Goal: Task Accomplishment & Management: Complete application form

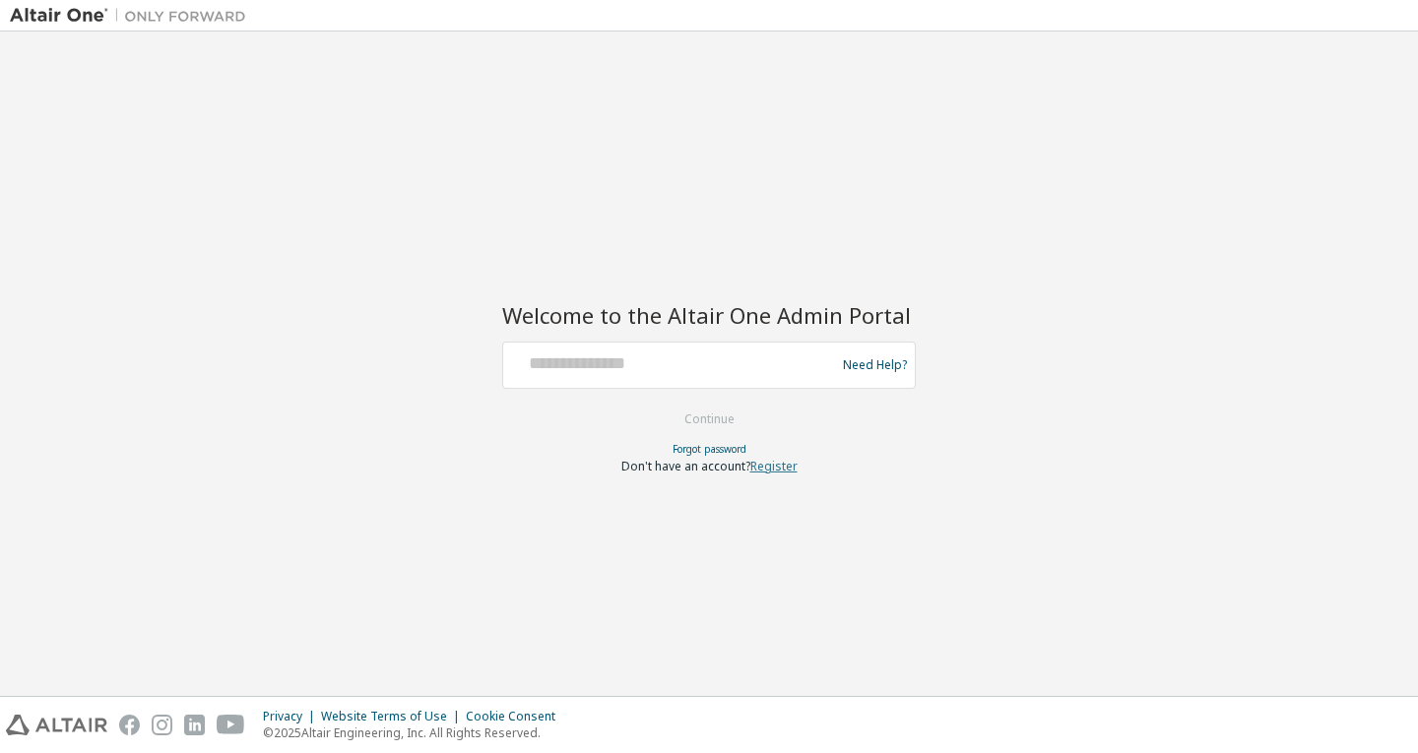
click at [796, 461] on link "Register" at bounding box center [773, 466] width 47 height 17
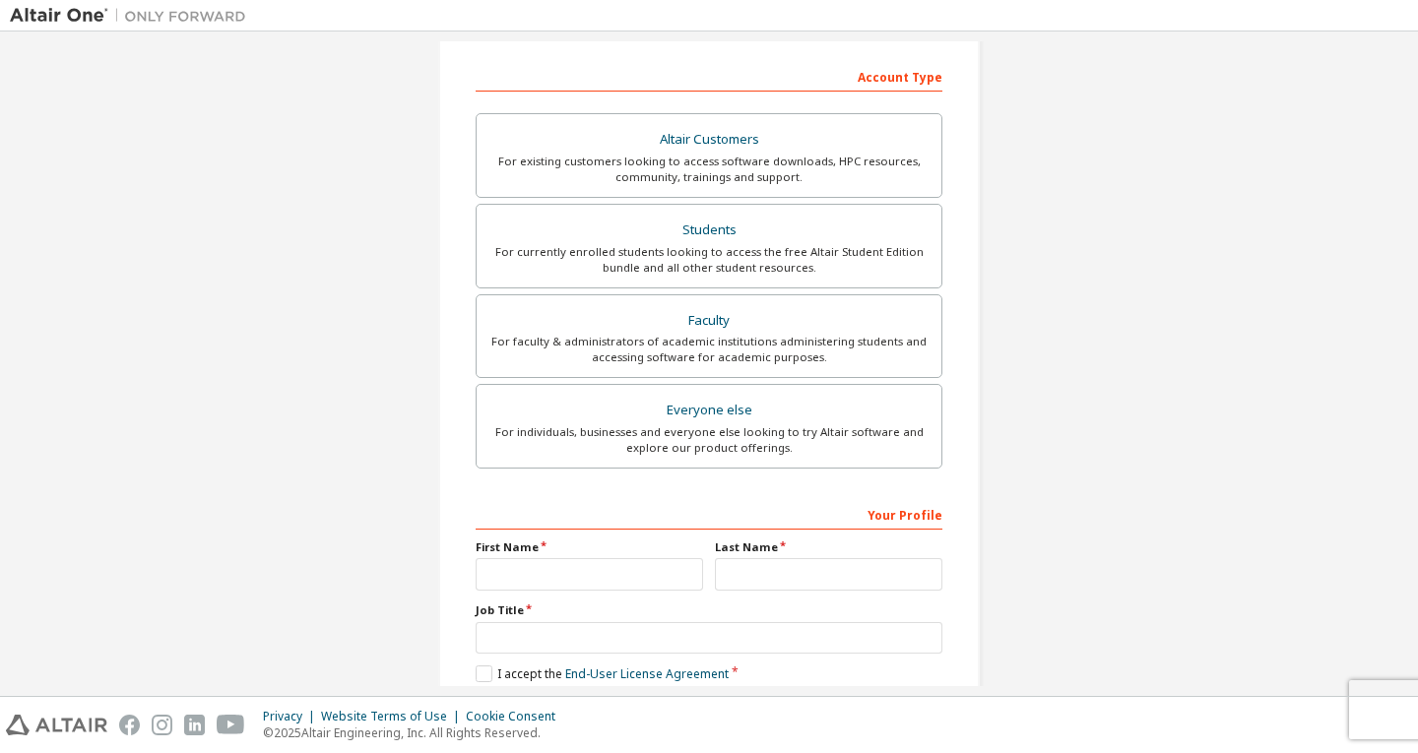
scroll to position [295, 0]
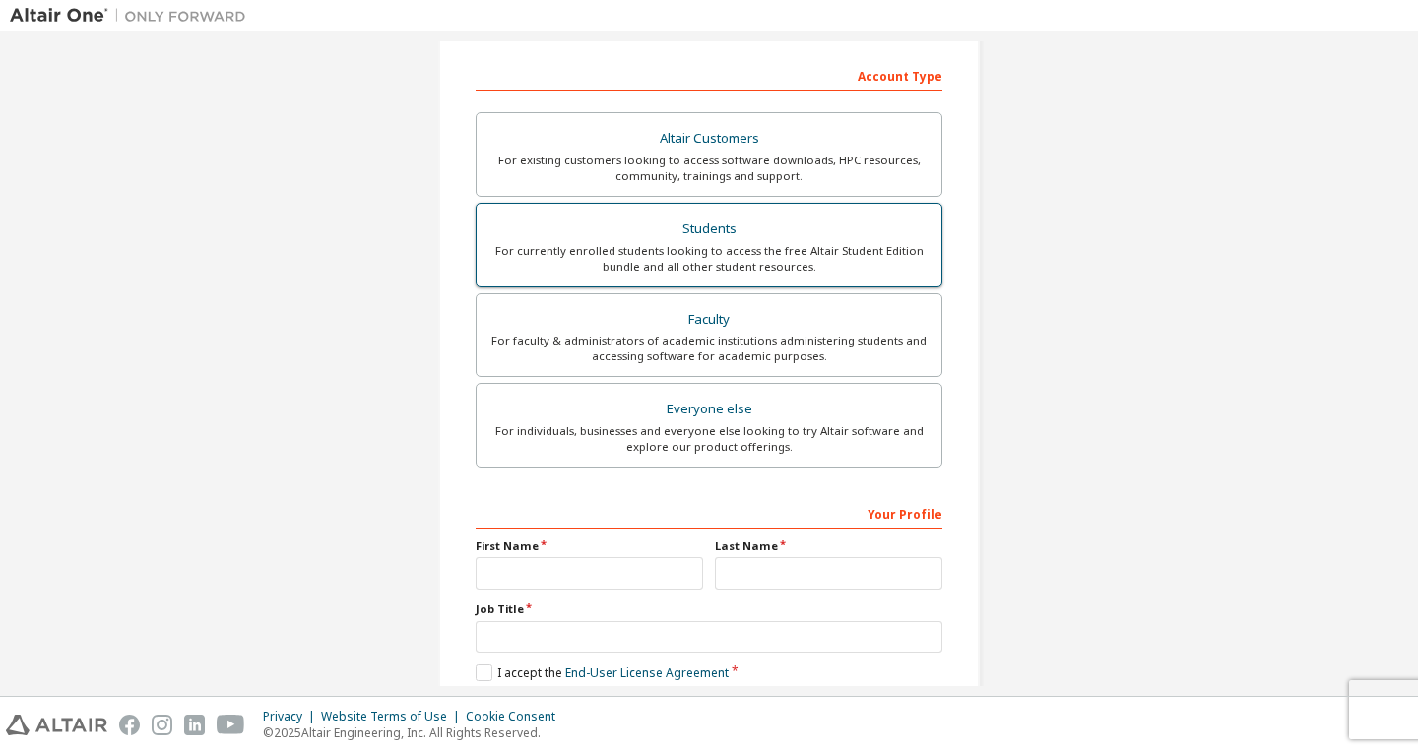
click at [619, 250] on div "For currently enrolled students looking to access the free Altair Student Editi…" at bounding box center [708, 259] width 441 height 32
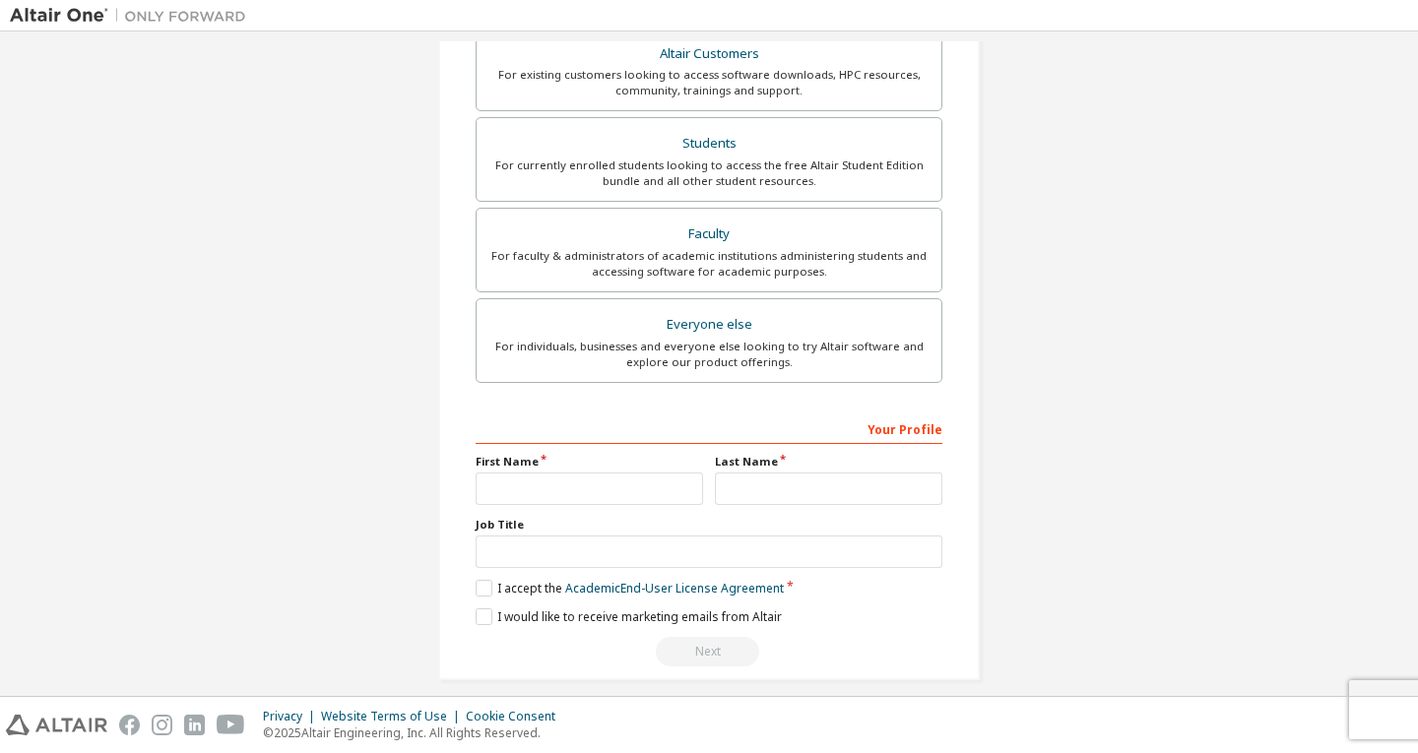
scroll to position [449, 0]
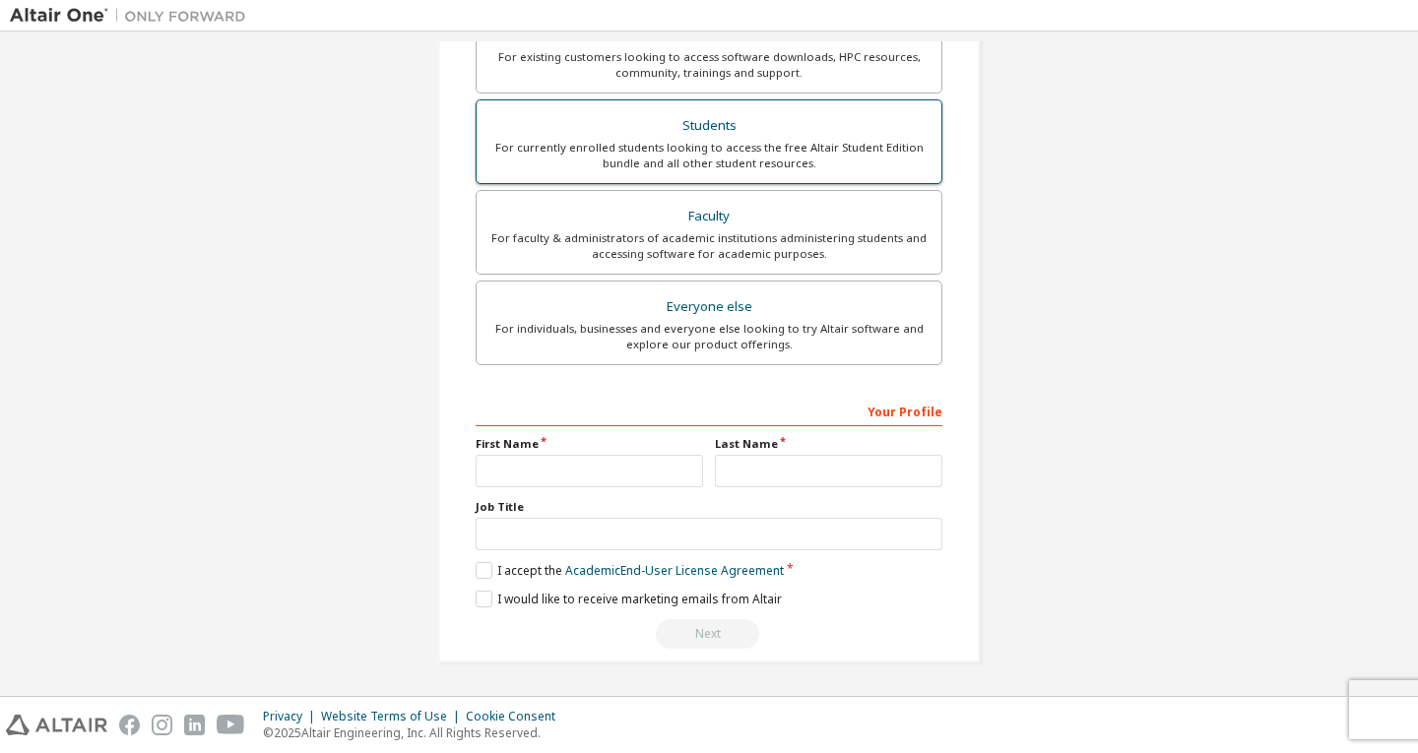
click at [632, 150] on div "For currently enrolled students looking to access the free Altair Student Editi…" at bounding box center [708, 156] width 441 height 32
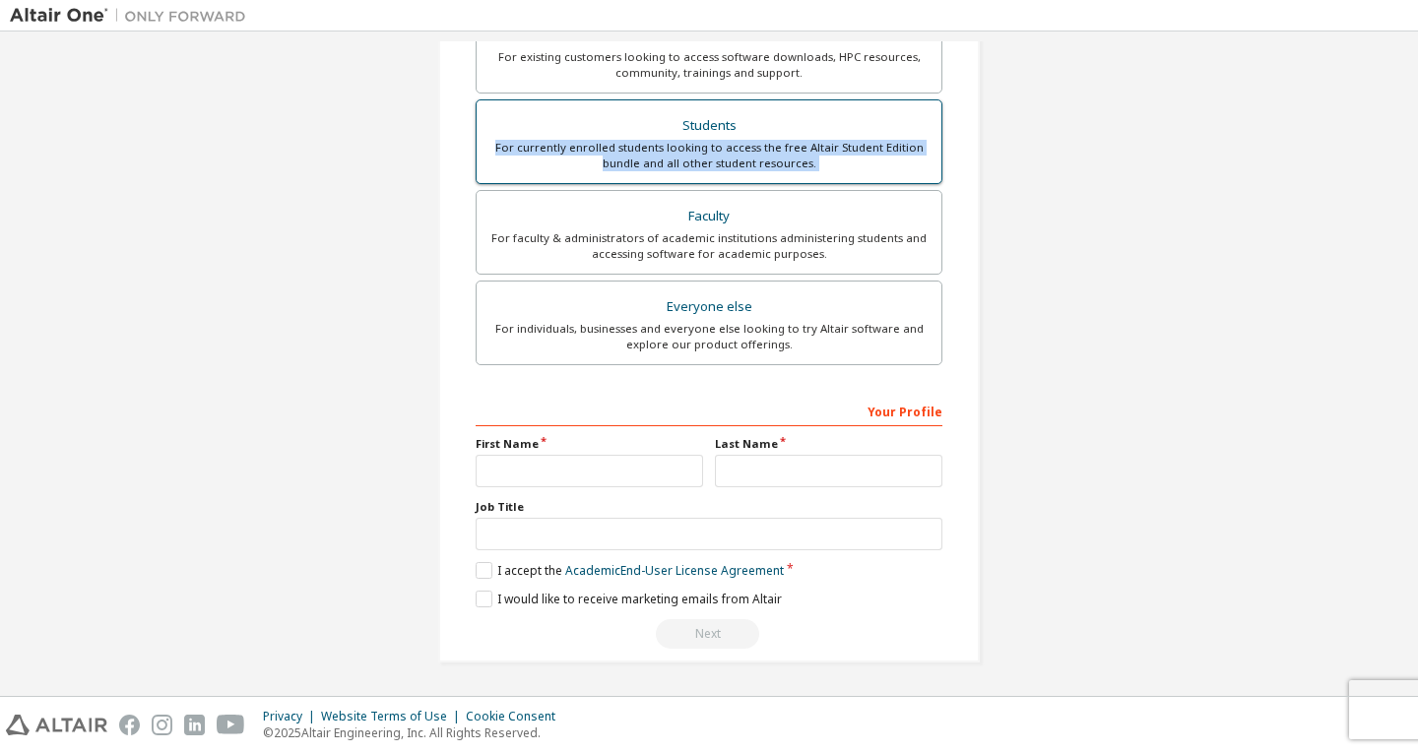
click at [632, 150] on div "For currently enrolled students looking to access the free Altair Student Editi…" at bounding box center [708, 156] width 441 height 32
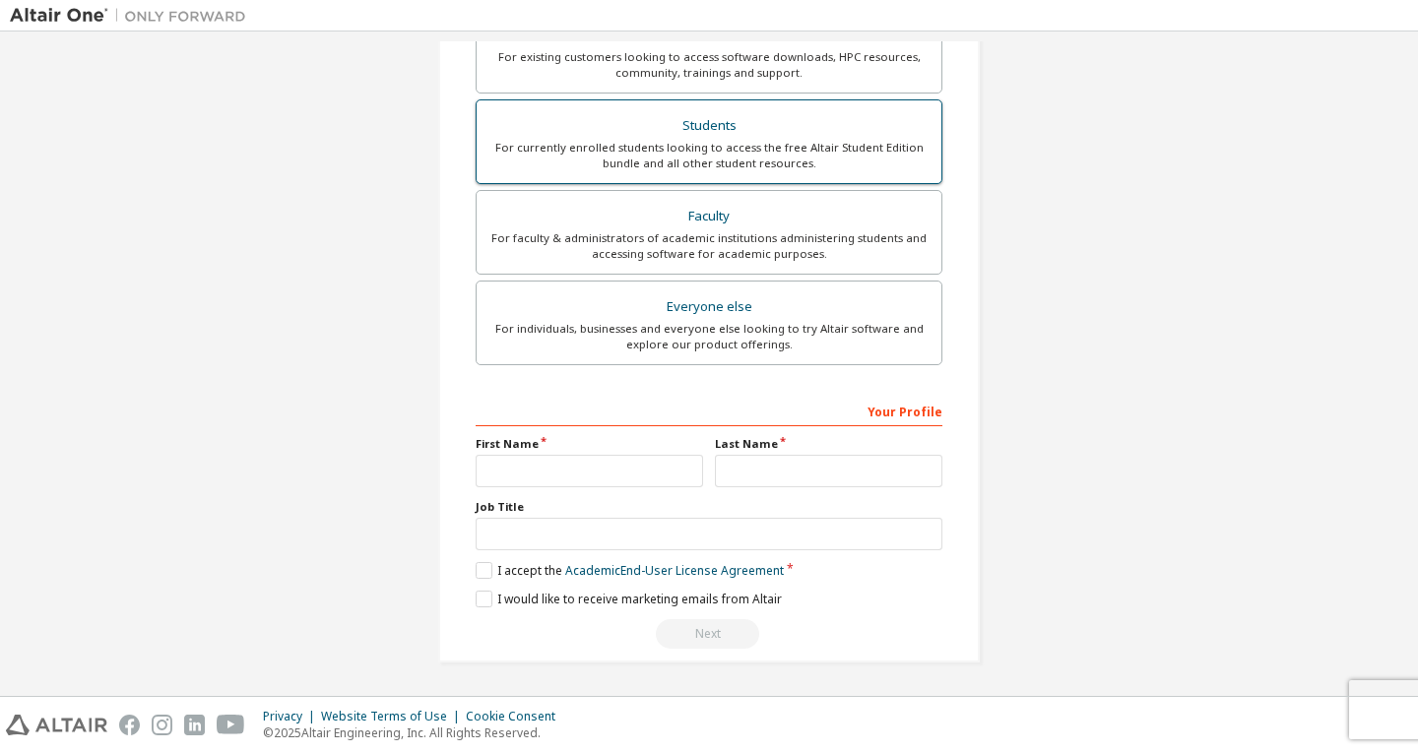
click at [587, 126] on div "Students" at bounding box center [708, 126] width 441 height 28
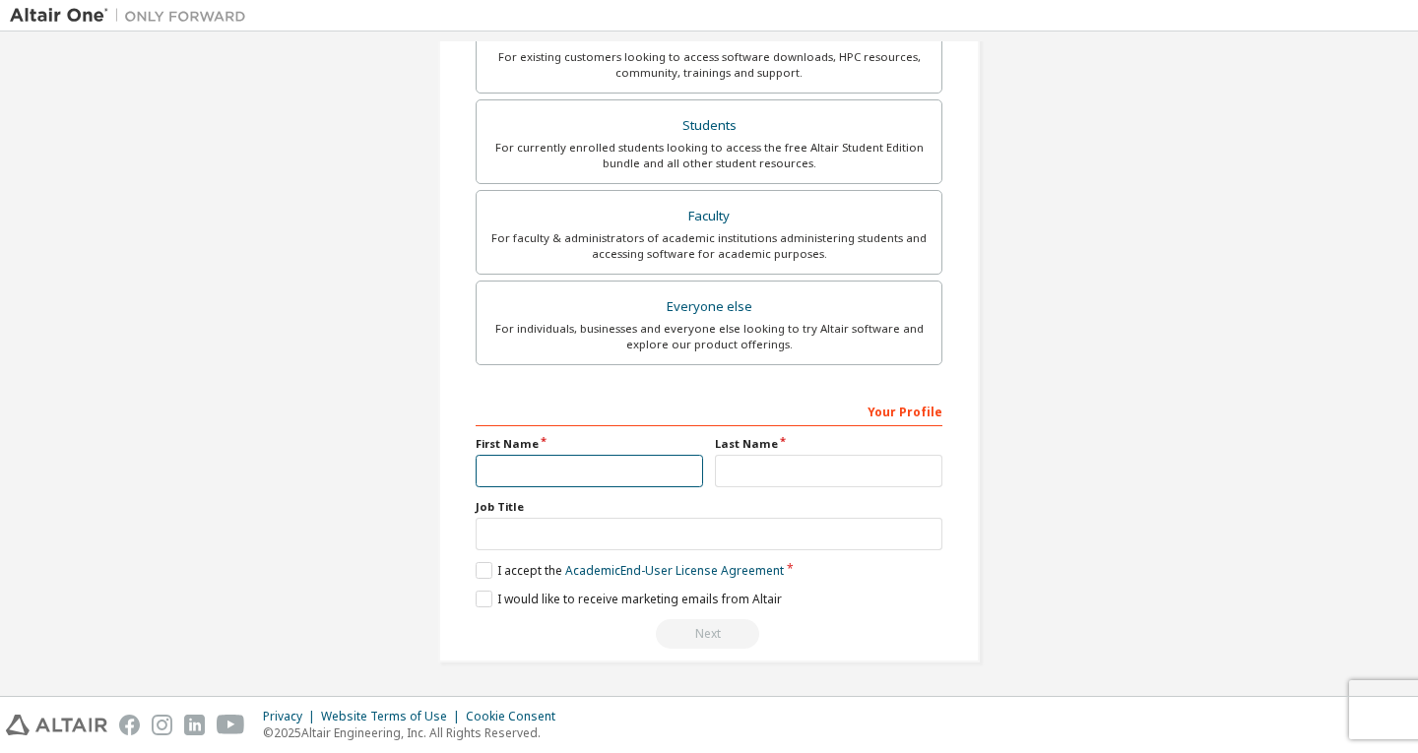
click at [539, 464] on input "text" at bounding box center [589, 471] width 227 height 32
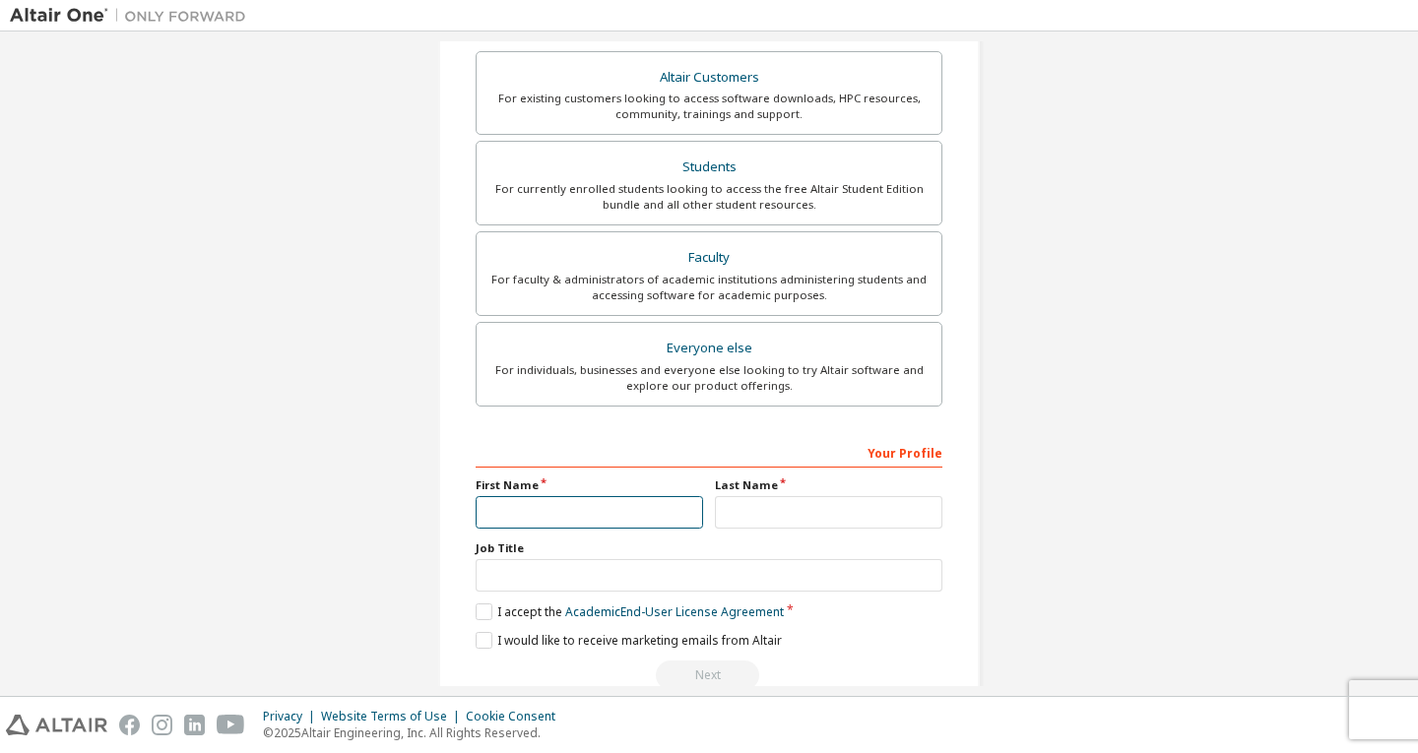
scroll to position [0, 0]
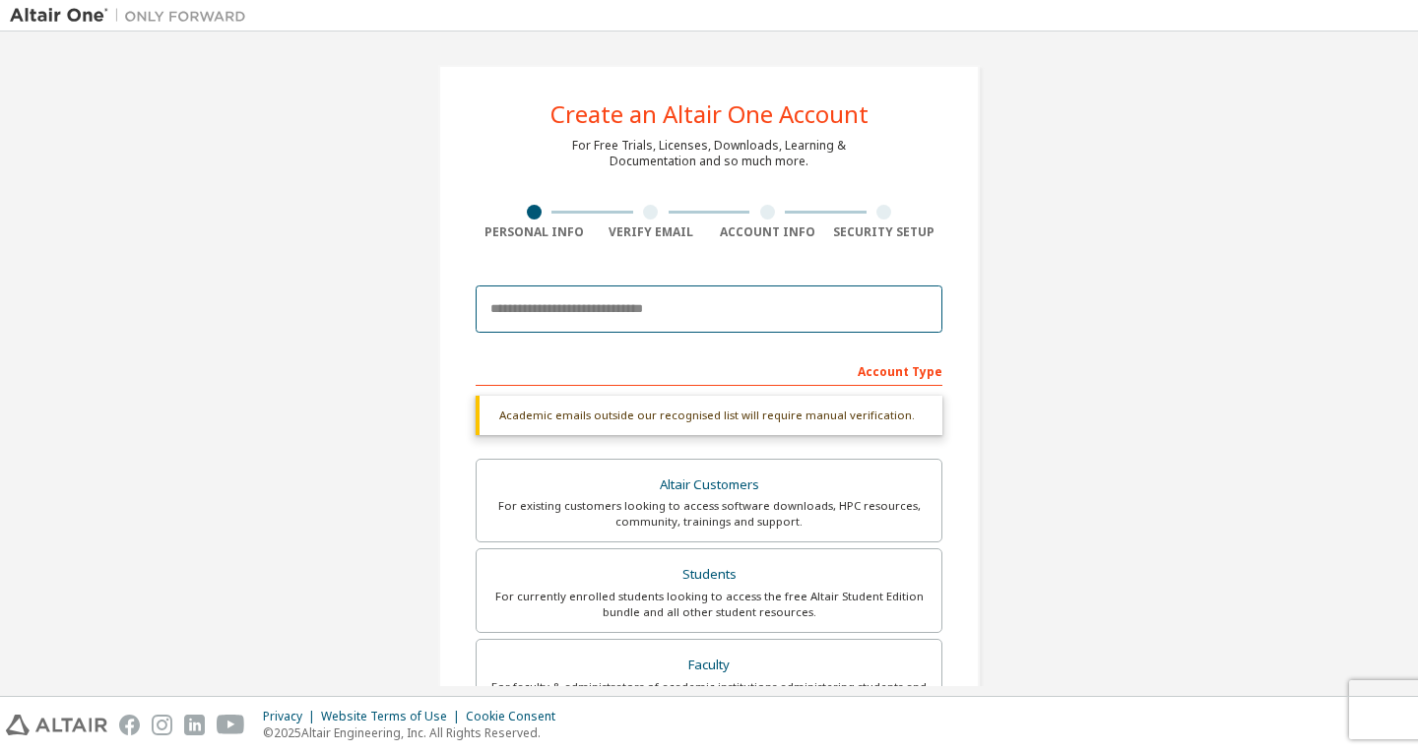
click at [591, 307] on input "email" at bounding box center [709, 309] width 467 height 47
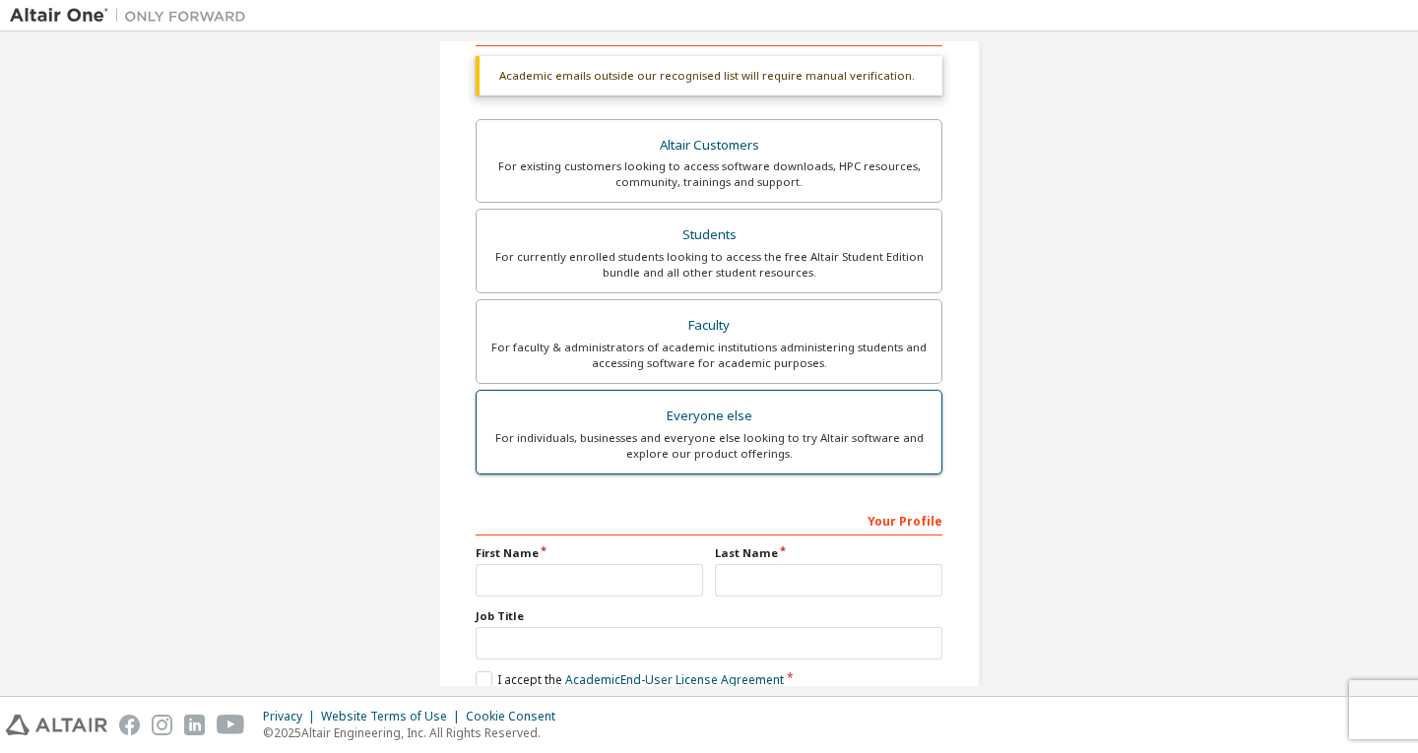
scroll to position [449, 0]
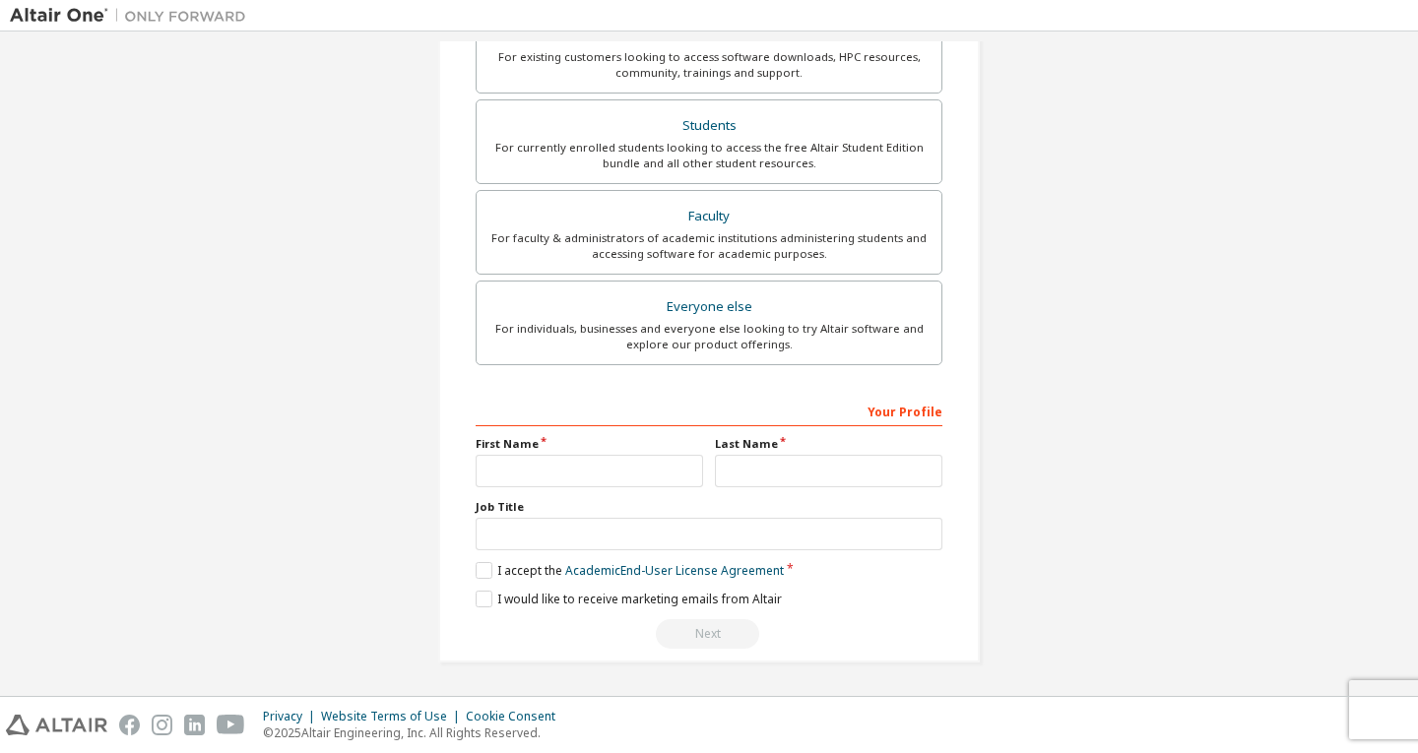
type input "********"
click at [600, 470] on input "text" at bounding box center [589, 471] width 227 height 32
type input "******"
click at [834, 464] on input "text" at bounding box center [828, 471] width 227 height 32
type input "****"
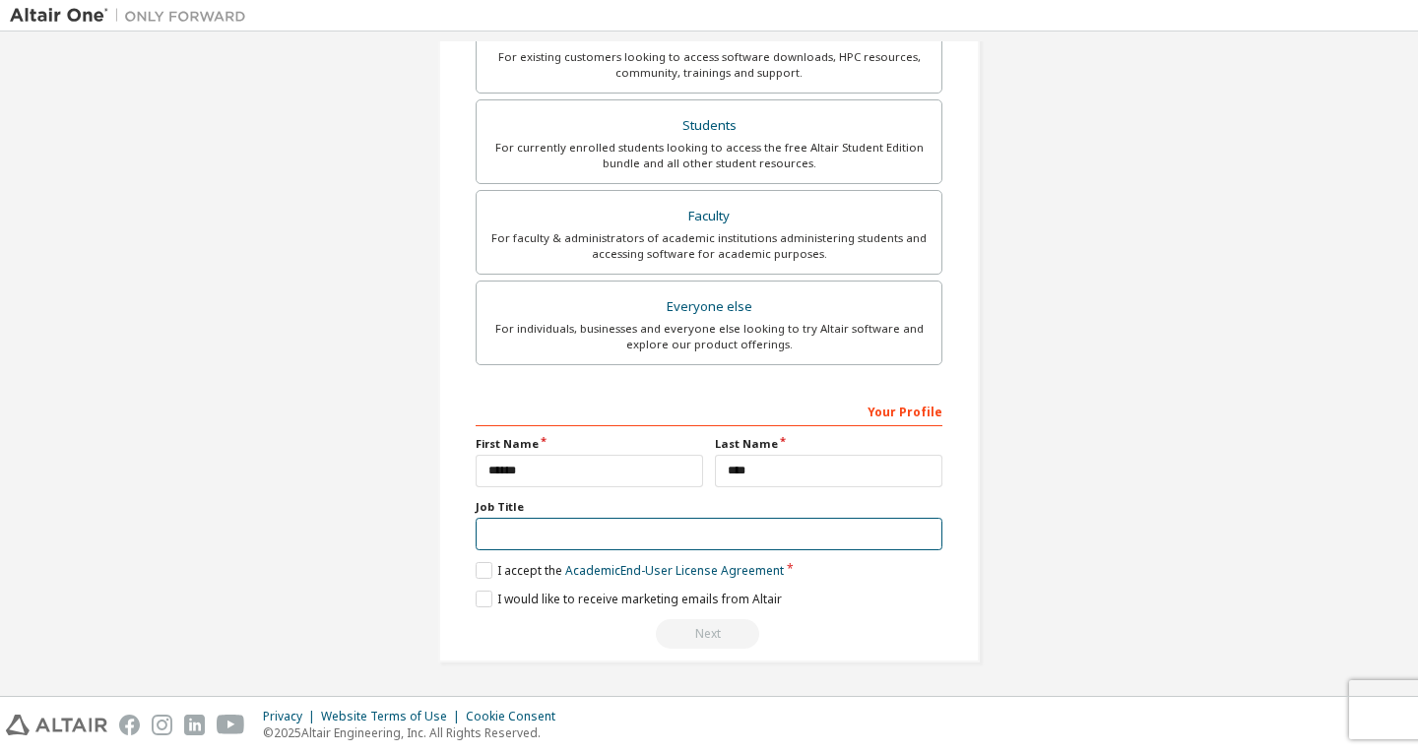
click at [782, 541] on input "text" at bounding box center [709, 534] width 467 height 32
click at [464, 540] on div "Create an Altair One Account For Free Trials, Licenses, Downloads, Learning & D…" at bounding box center [708, 139] width 541 height 1047
click at [478, 567] on label "I accept the Academic End-User License Agreement" at bounding box center [630, 570] width 308 height 17
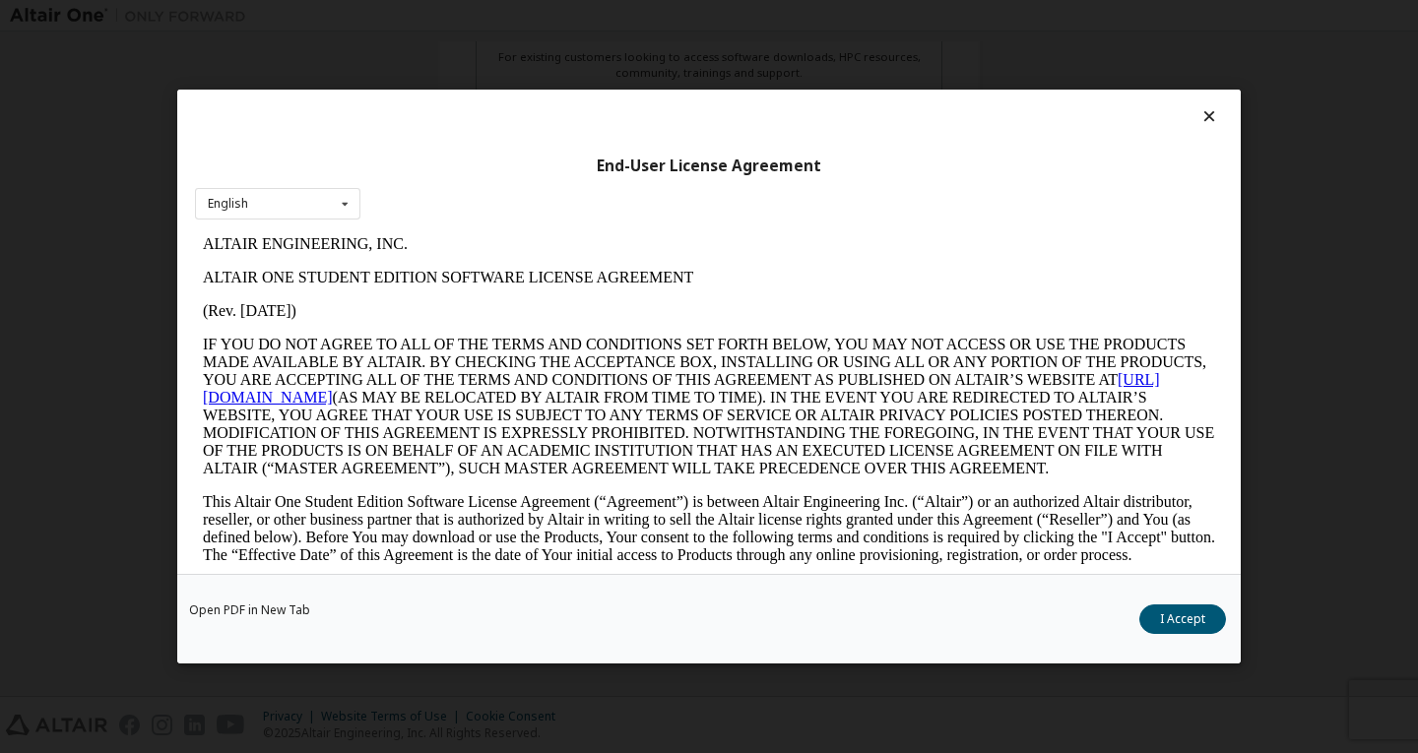
scroll to position [492, 0]
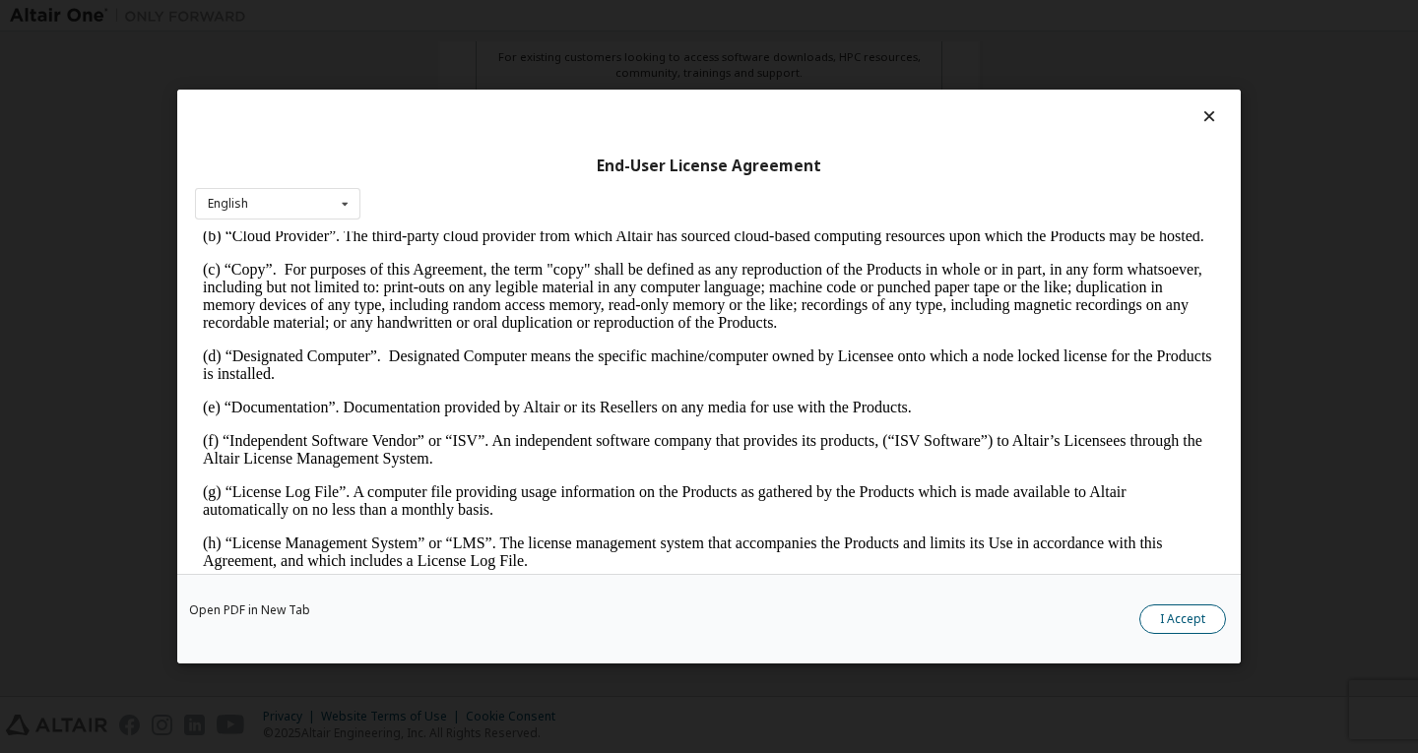
click at [1151, 616] on button "I Accept" at bounding box center [1182, 619] width 87 height 30
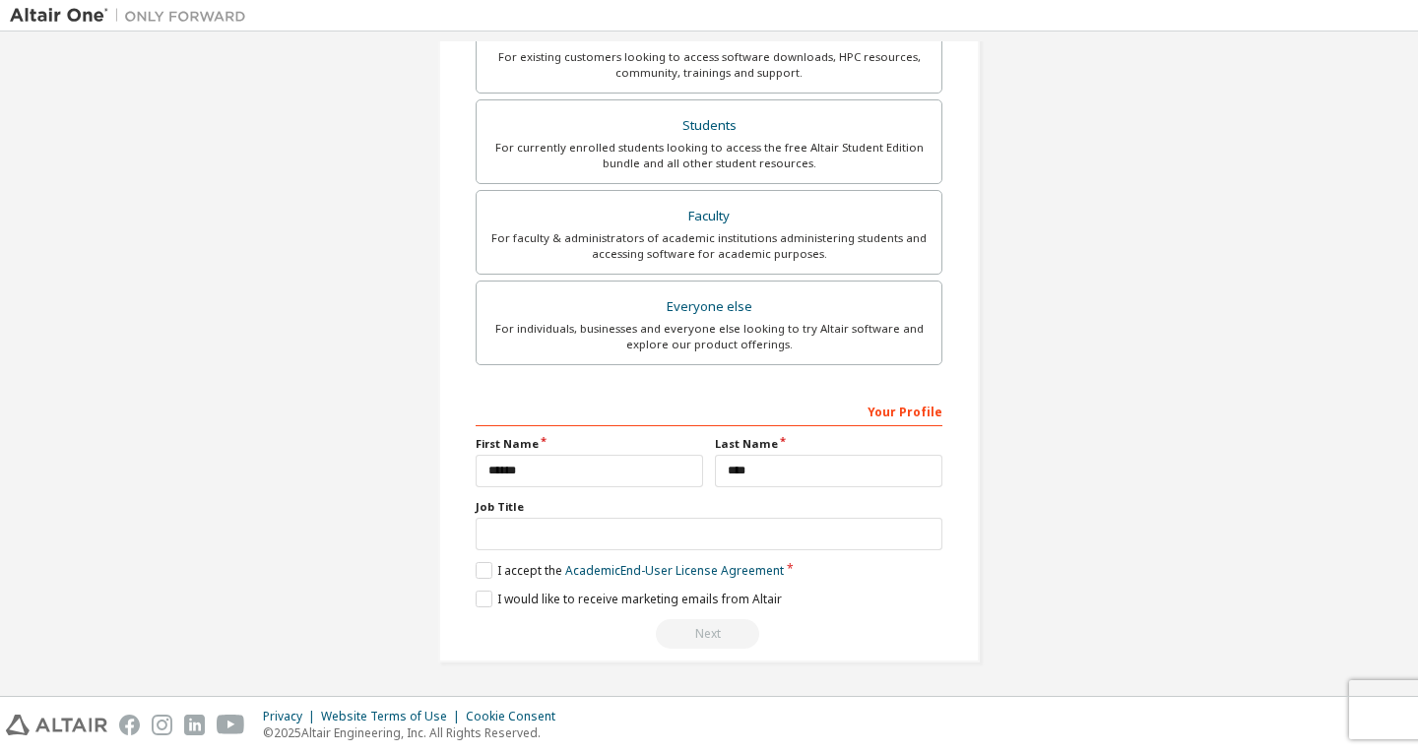
click at [705, 634] on div "Next" at bounding box center [709, 634] width 467 height 30
click at [486, 604] on label "I would like to receive marketing emails from Altair" at bounding box center [629, 599] width 306 height 17
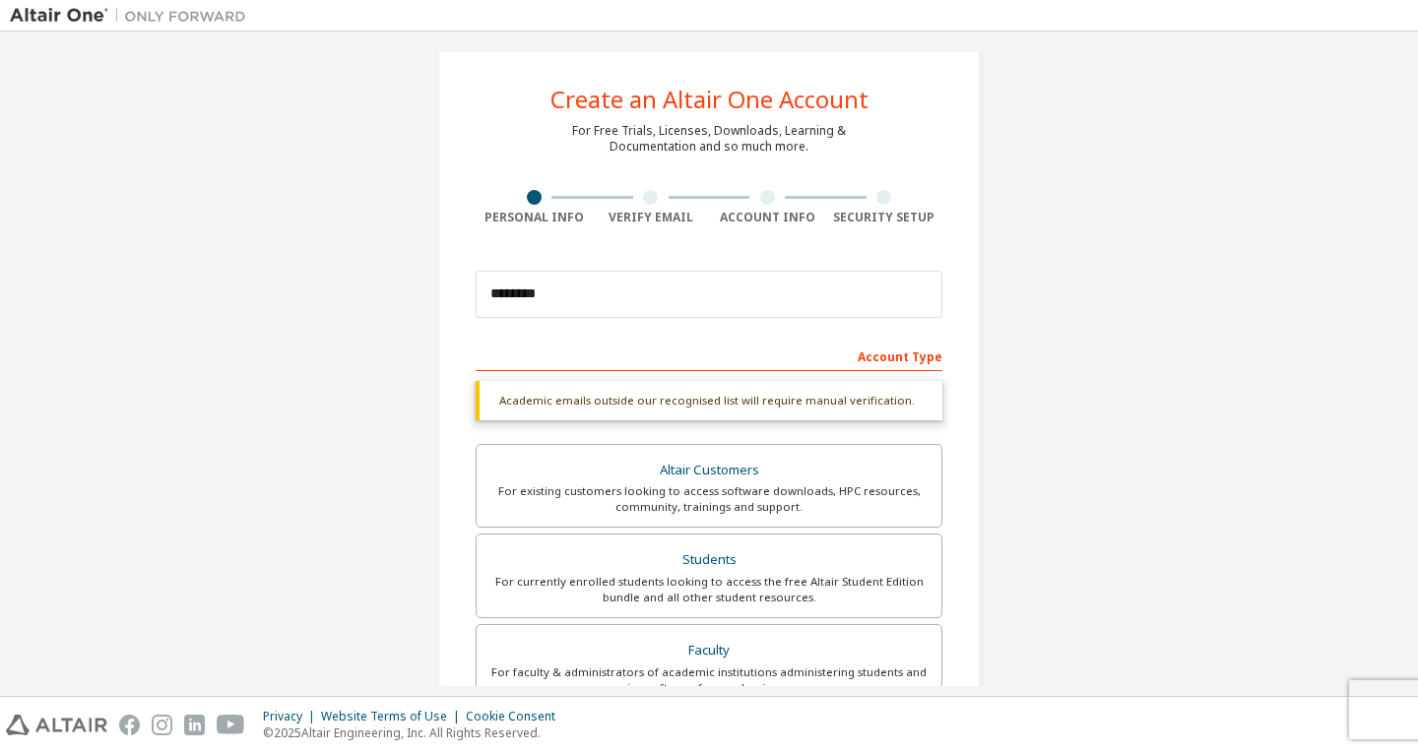
scroll to position [0, 0]
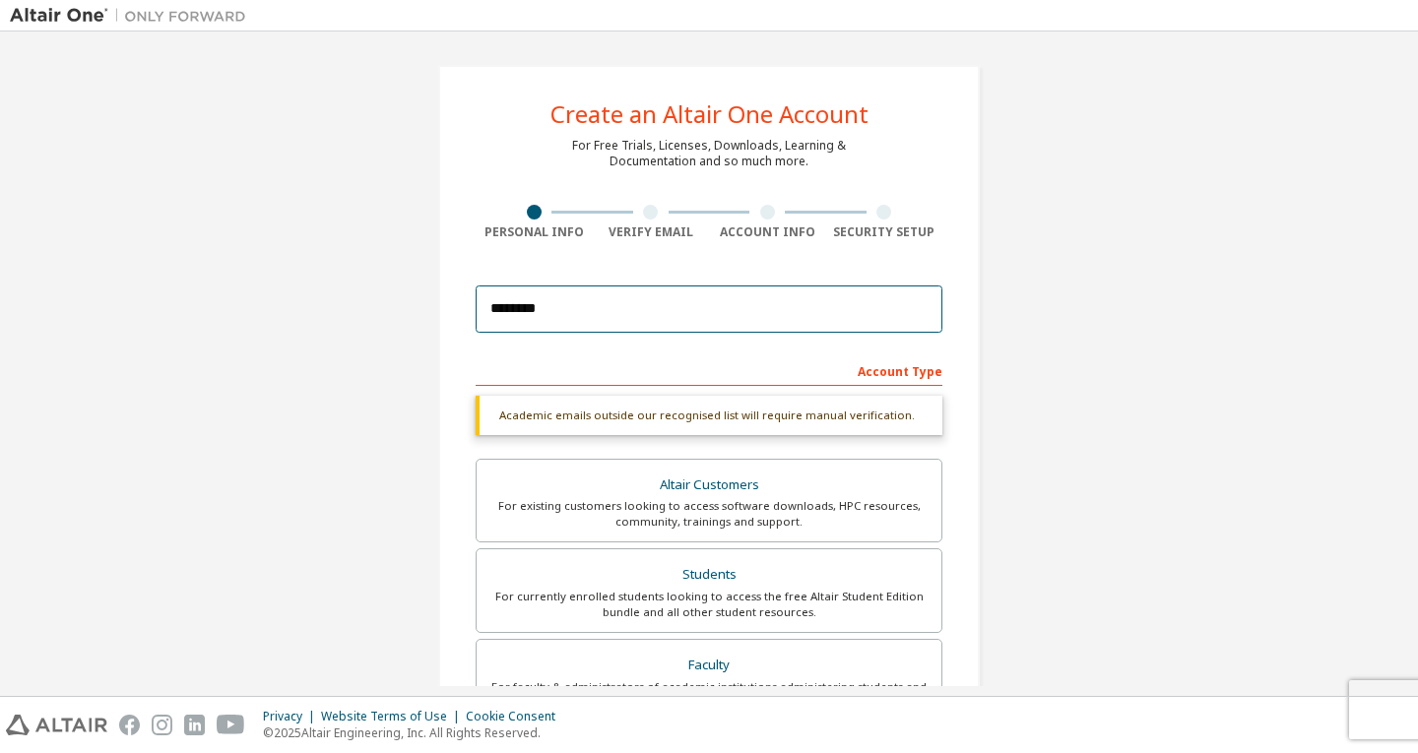
click at [584, 319] on input "********" at bounding box center [709, 309] width 467 height 47
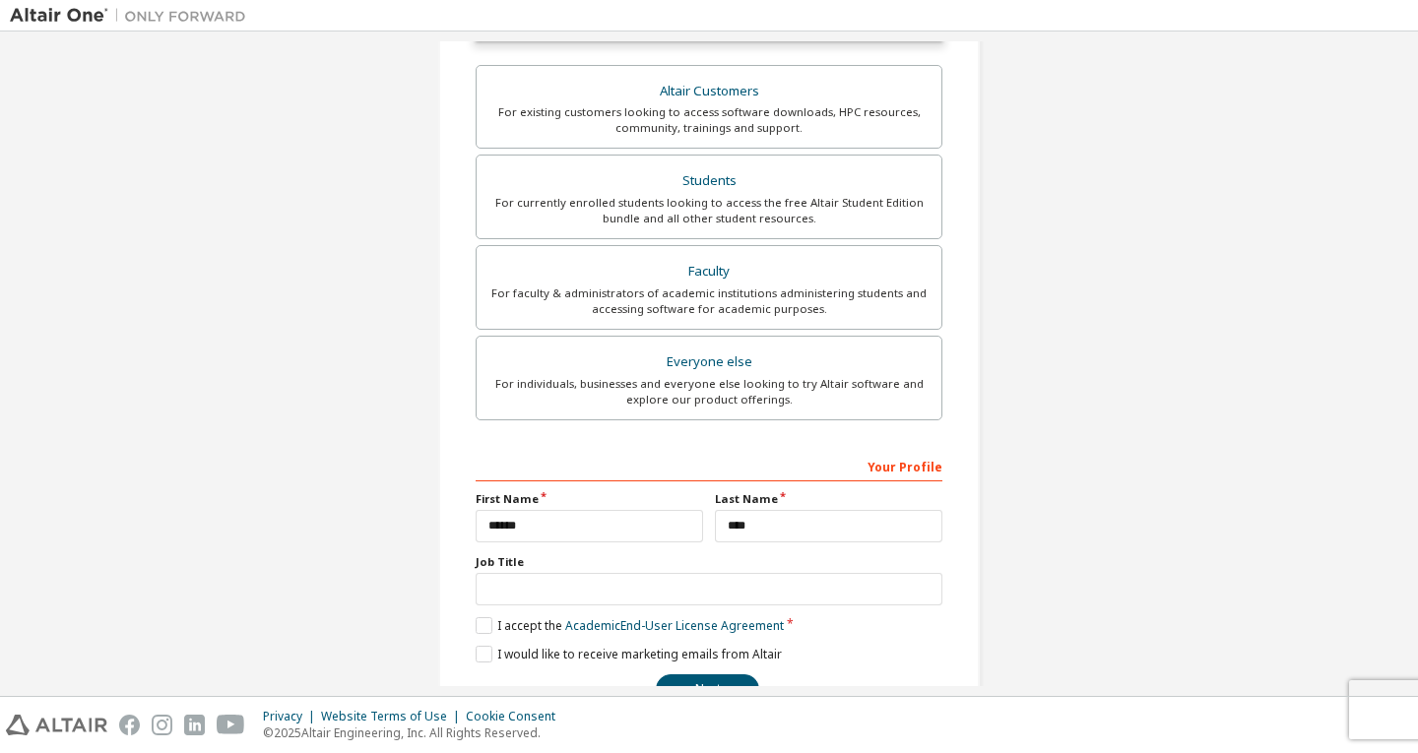
scroll to position [449, 0]
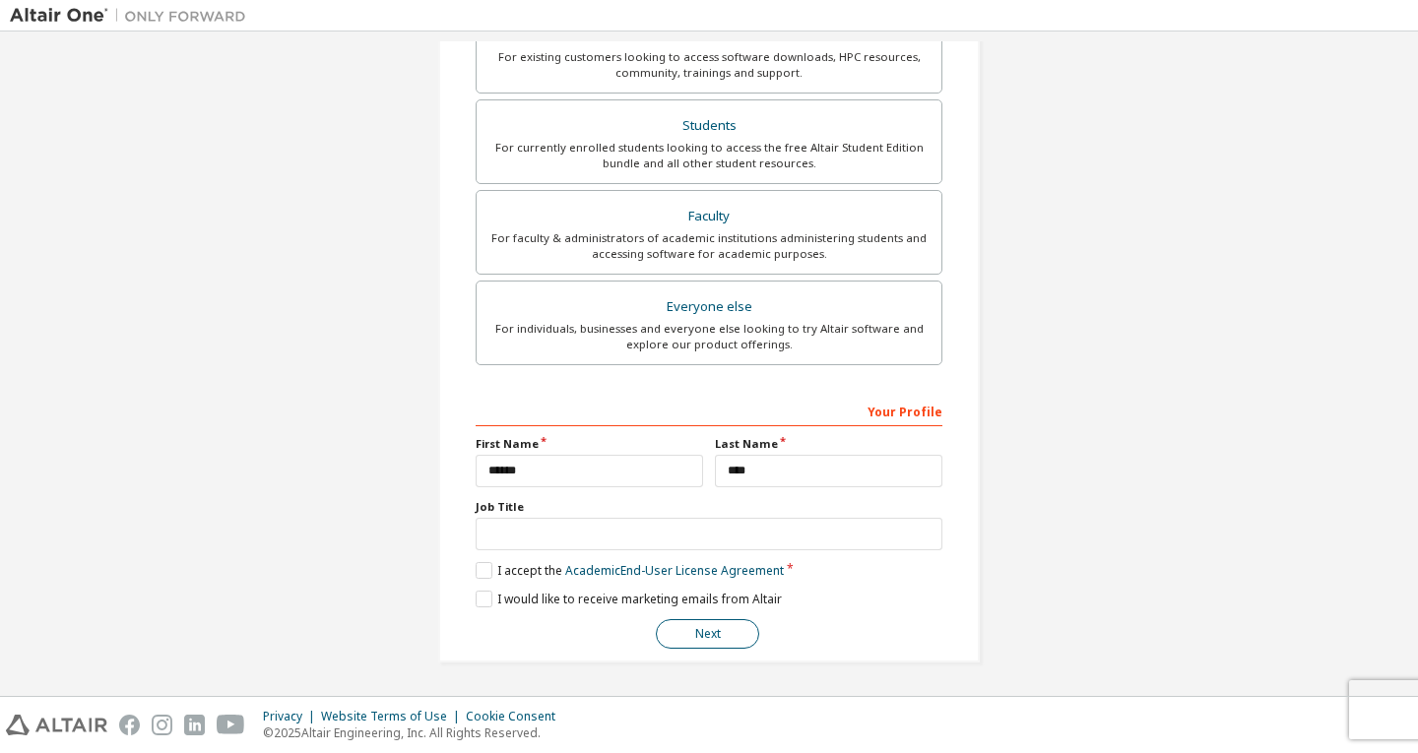
type input "**********"
click at [694, 631] on button "Next" at bounding box center [707, 634] width 103 height 30
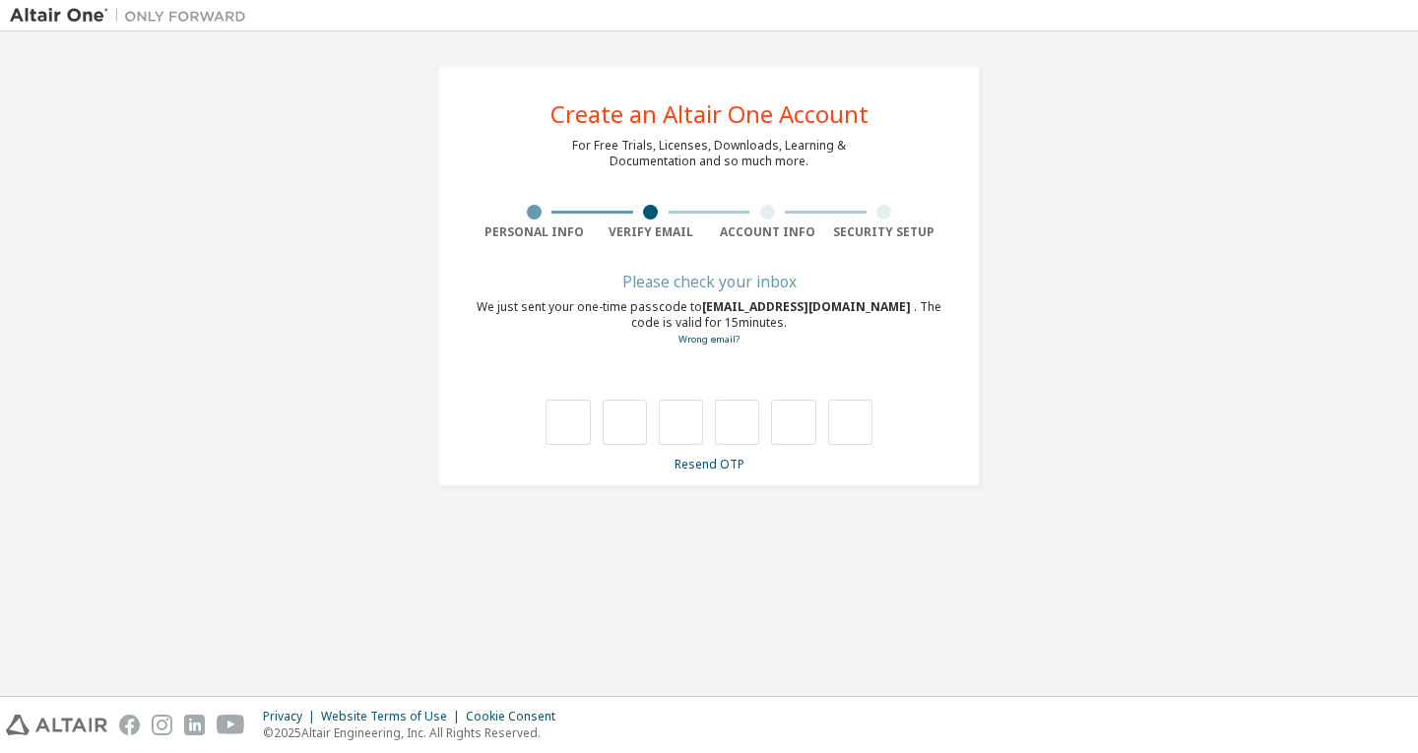
scroll to position [0, 0]
drag, startPoint x: 699, startPoint y: 312, endPoint x: 836, endPoint y: 305, distance: 137.0
click at [836, 305] on div "We just sent your one-time passcode to b3123014@edu.kit.ac.jp . The code is val…" at bounding box center [709, 323] width 467 height 48
click at [561, 417] on input "text" at bounding box center [567, 422] width 44 height 45
click at [621, 417] on input "text" at bounding box center [625, 422] width 44 height 45
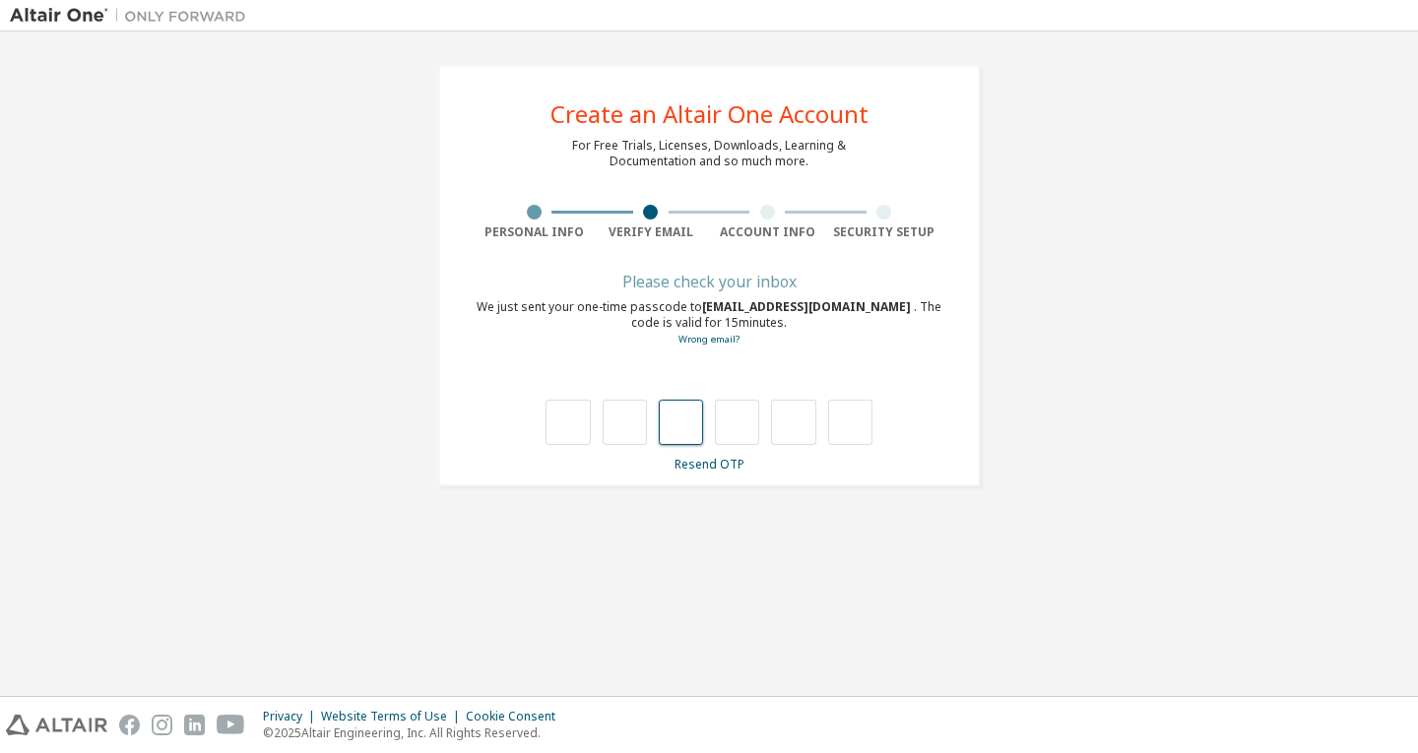
click at [690, 417] on input "text" at bounding box center [681, 422] width 44 height 45
click at [725, 420] on input "text" at bounding box center [737, 422] width 44 height 45
click at [767, 421] on div at bounding box center [708, 422] width 327 height 45
click at [566, 426] on input "text" at bounding box center [567, 422] width 44 height 45
drag, startPoint x: 706, startPoint y: 308, endPoint x: 844, endPoint y: 315, distance: 138.0
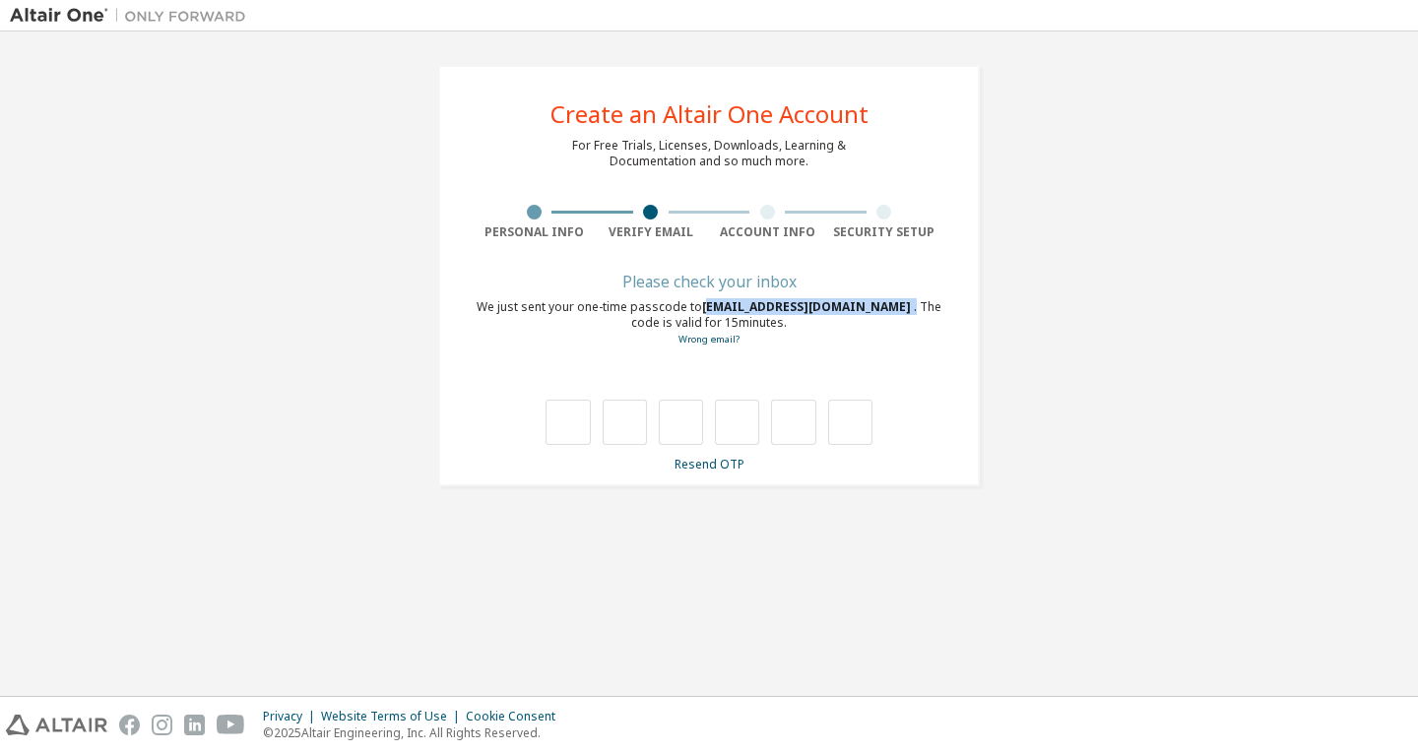
click at [844, 315] on div "We just sent your one-time passcode to b3123014@edu.kit.ac.jp . The code is val…" at bounding box center [709, 323] width 467 height 48
click at [1001, 406] on div "**********" at bounding box center [708, 275] width 589 height 469
click at [572, 429] on input "text" at bounding box center [567, 422] width 44 height 45
type input "*"
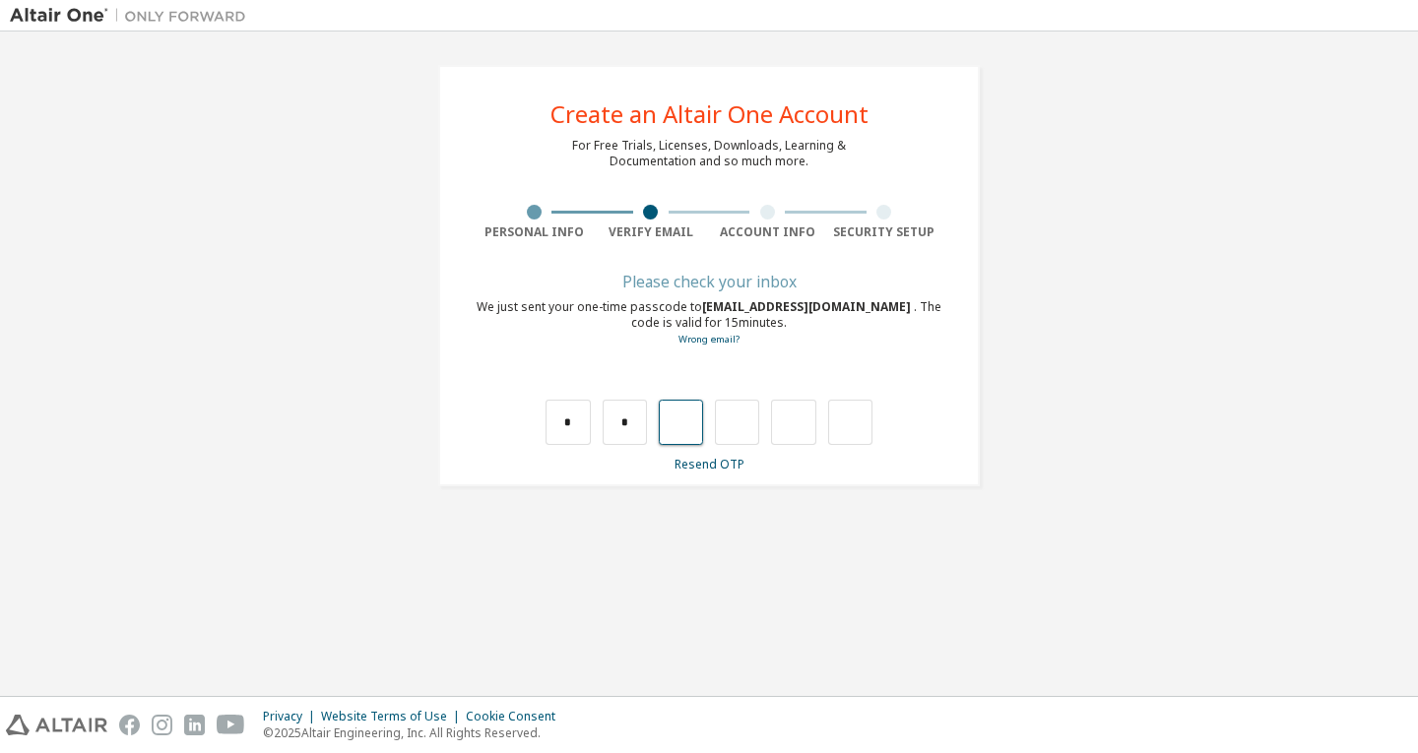
type input "*"
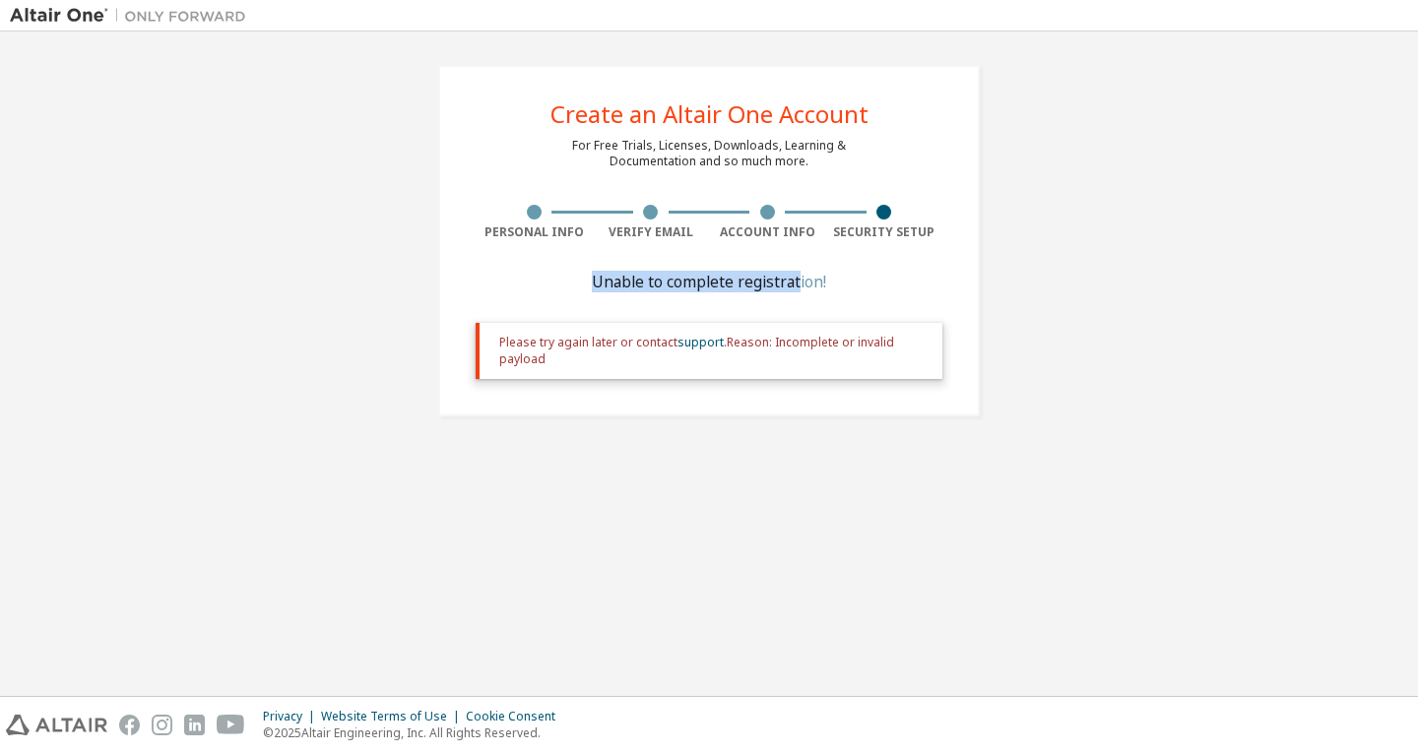
drag, startPoint x: 590, startPoint y: 278, endPoint x: 804, endPoint y: 286, distance: 214.8
click at [797, 287] on div "Unable to complete registration!" at bounding box center [709, 282] width 467 height 12
click at [802, 265] on div "Create an Altair One Account For Free Trials, Licenses, Downloads, Learning & D…" at bounding box center [708, 240] width 541 height 351
click at [702, 451] on div "Create an Altair One Account For Free Trials, Licenses, Downloads, Learning & D…" at bounding box center [709, 363] width 1398 height 645
drag, startPoint x: 843, startPoint y: 284, endPoint x: 510, endPoint y: 278, distance: 332.8
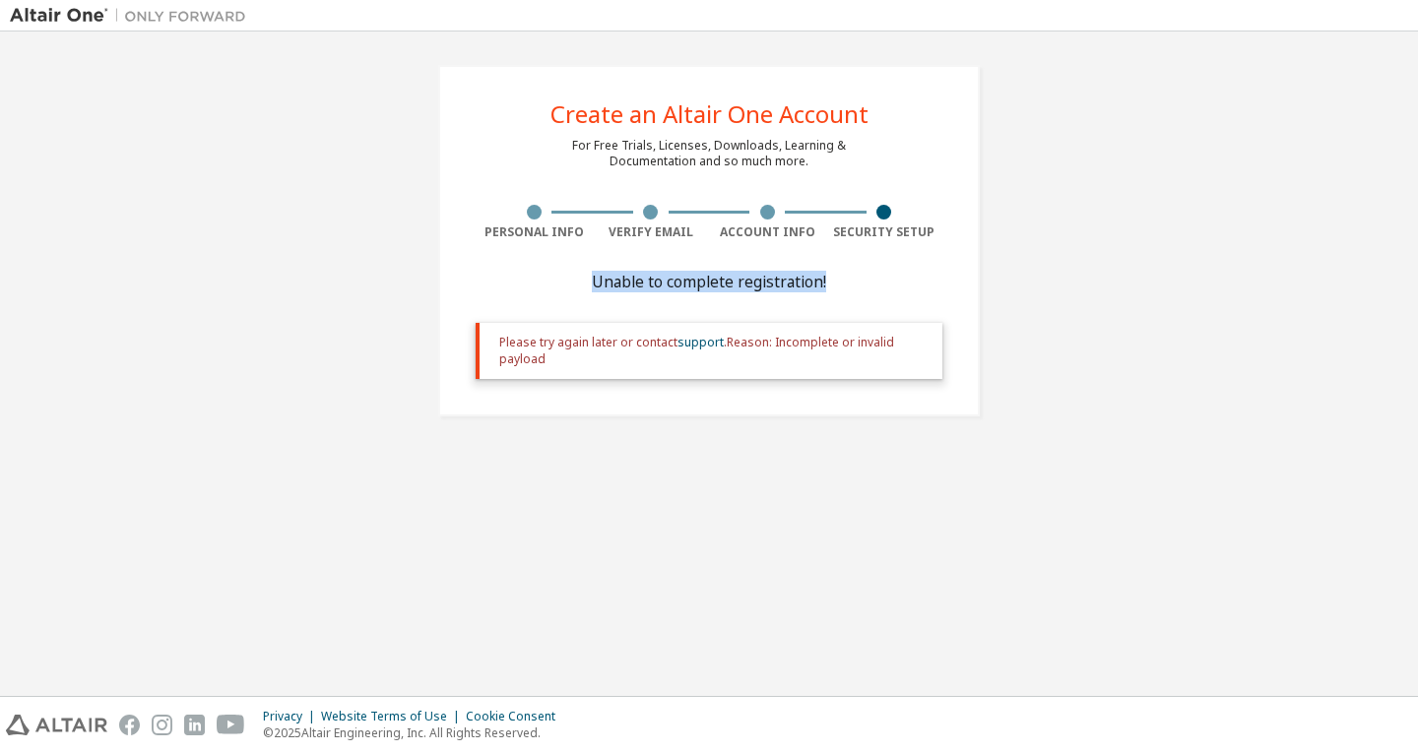
click at [510, 278] on div "Unable to complete registration!" at bounding box center [709, 282] width 467 height 12
click at [508, 276] on div "Unable to complete registration!" at bounding box center [709, 282] width 467 height 12
drag, startPoint x: 857, startPoint y: 293, endPoint x: 504, endPoint y: 283, distance: 352.6
click at [504, 283] on div "Unable to complete registration! Please try again later or contact support . Re…" at bounding box center [709, 339] width 467 height 127
click at [502, 283] on div "Unable to complete registration!" at bounding box center [709, 282] width 467 height 12
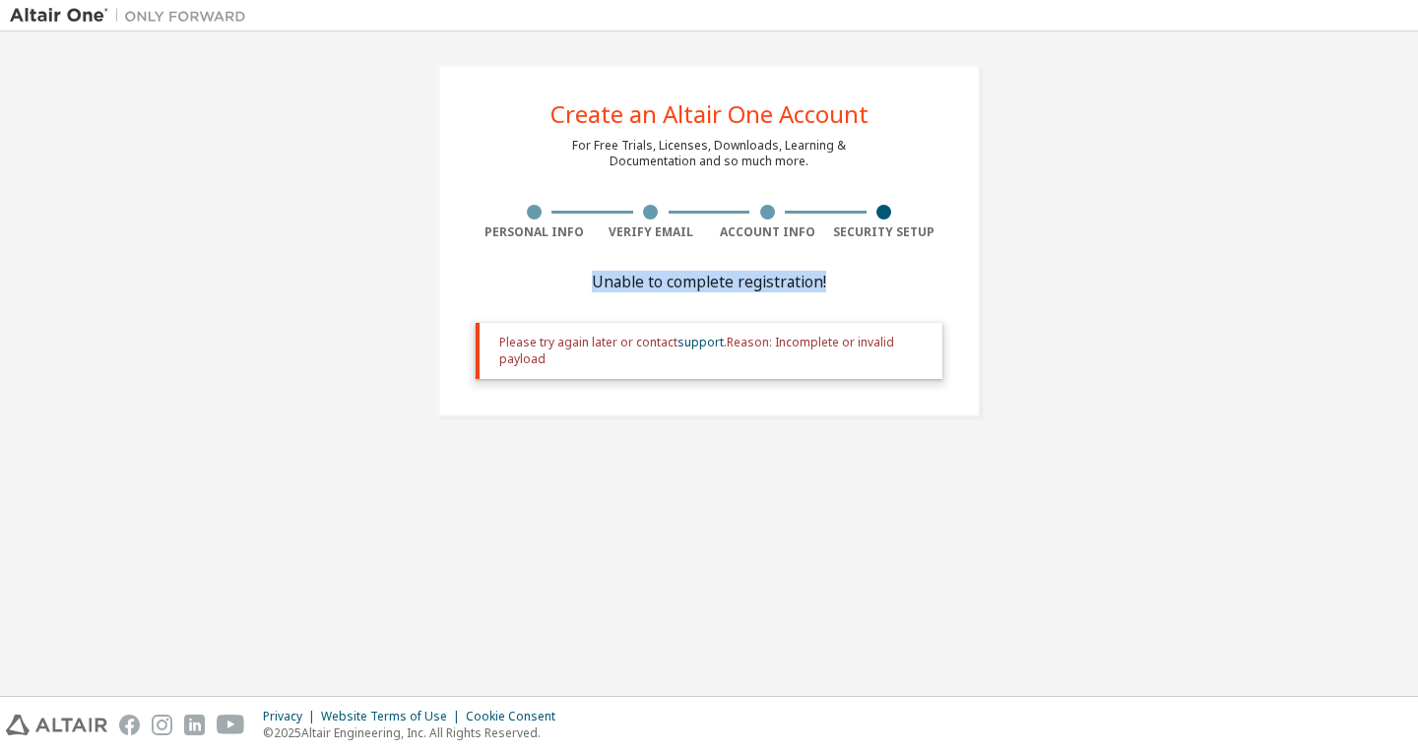
drag, startPoint x: 594, startPoint y: 278, endPoint x: 840, endPoint y: 281, distance: 246.1
click at [840, 281] on div "Unable to complete registration!" at bounding box center [709, 282] width 467 height 12
click at [835, 270] on div "Create an Altair One Account For Free Trials, Licenses, Downloads, Learning & D…" at bounding box center [708, 240] width 541 height 351
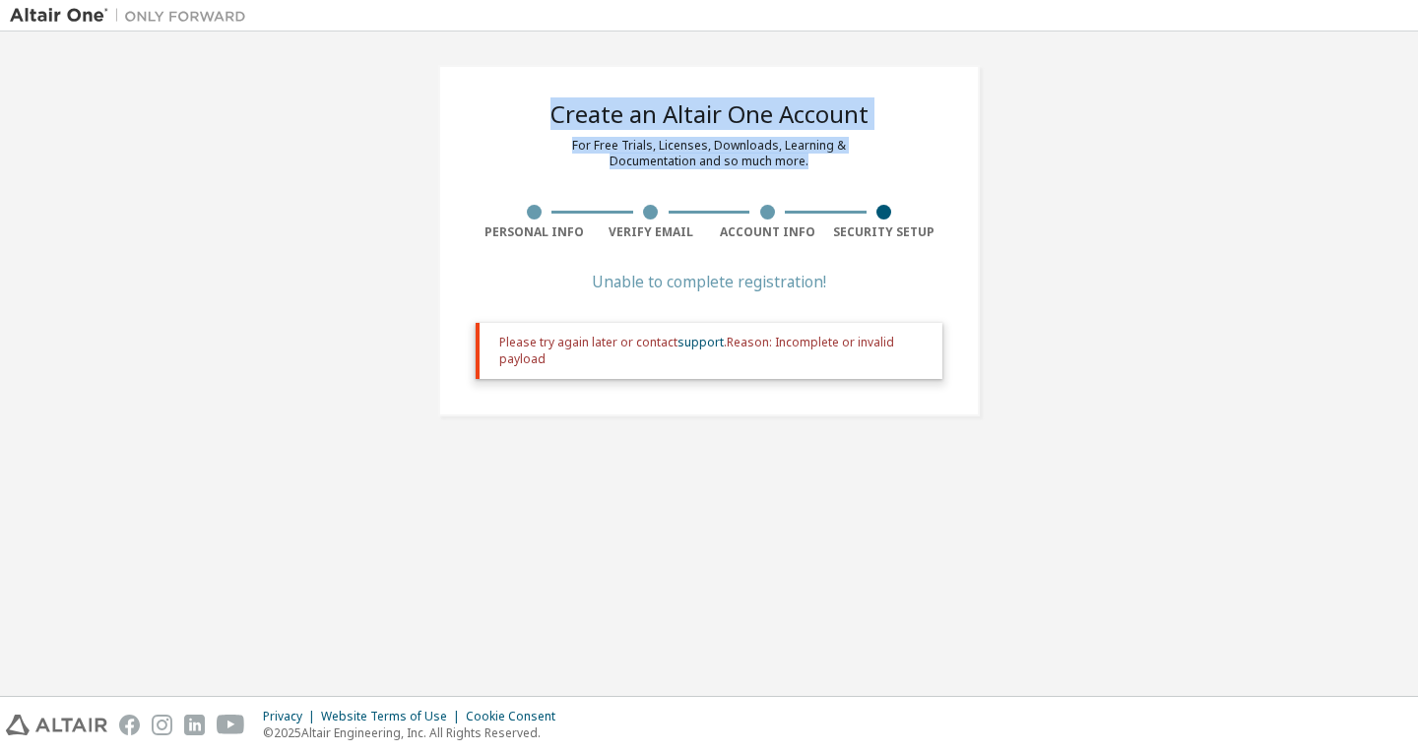
drag, startPoint x: 808, startPoint y: 164, endPoint x: 471, endPoint y: 113, distance: 341.5
click at [471, 113] on div "Create an Altair One Account For Free Trials, Licenses, Downloads, Learning & D…" at bounding box center [708, 240] width 541 height 351
click at [664, 144] on div "For Free Trials, Licenses, Downloads, Learning & Documentation and so much more." at bounding box center [709, 154] width 274 height 32
drag, startPoint x: 535, startPoint y: 105, endPoint x: 846, endPoint y: 171, distance: 318.0
click at [846, 171] on div "Create an Altair One Account For Free Trials, Licenses, Downloads, Learning & D…" at bounding box center [708, 240] width 541 height 351
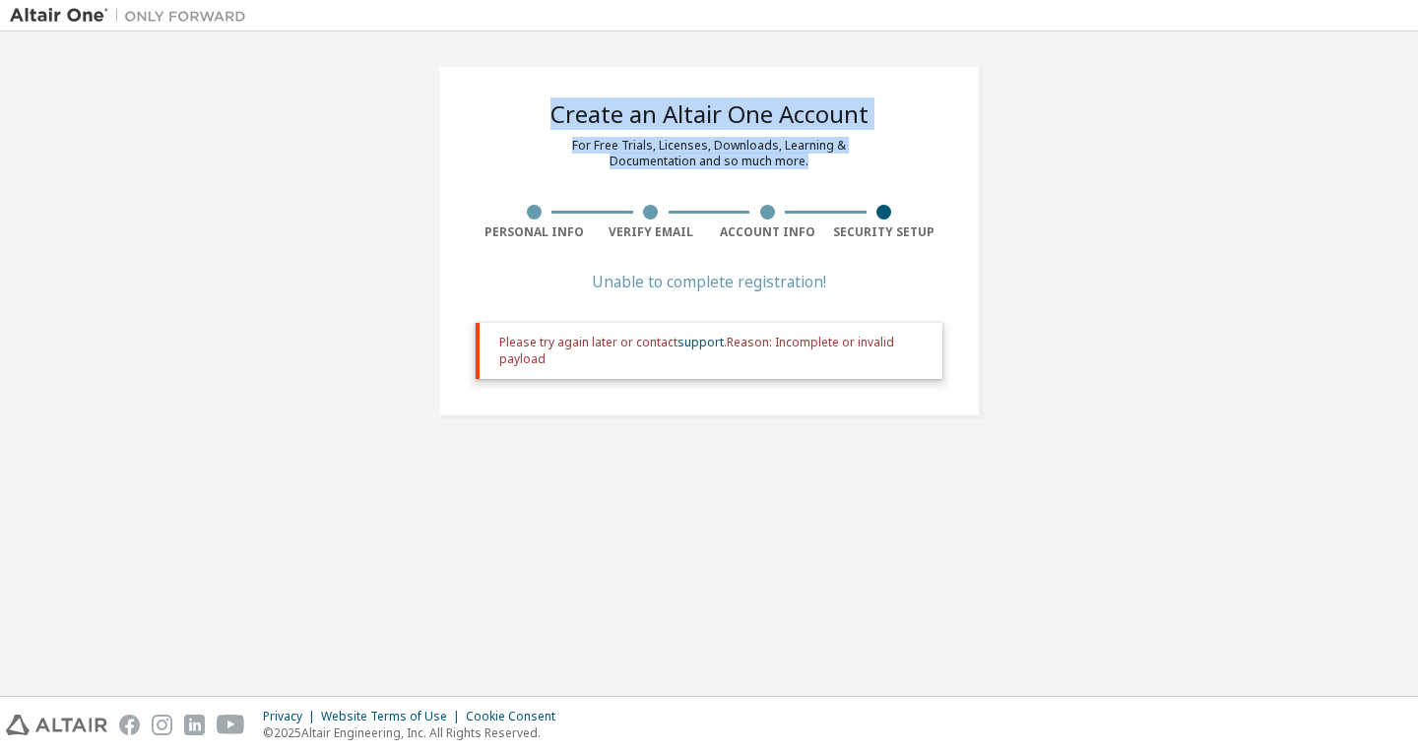
click at [842, 168] on div "For Free Trials, Licenses, Downloads, Learning & Documentation and so much more." at bounding box center [709, 154] width 274 height 32
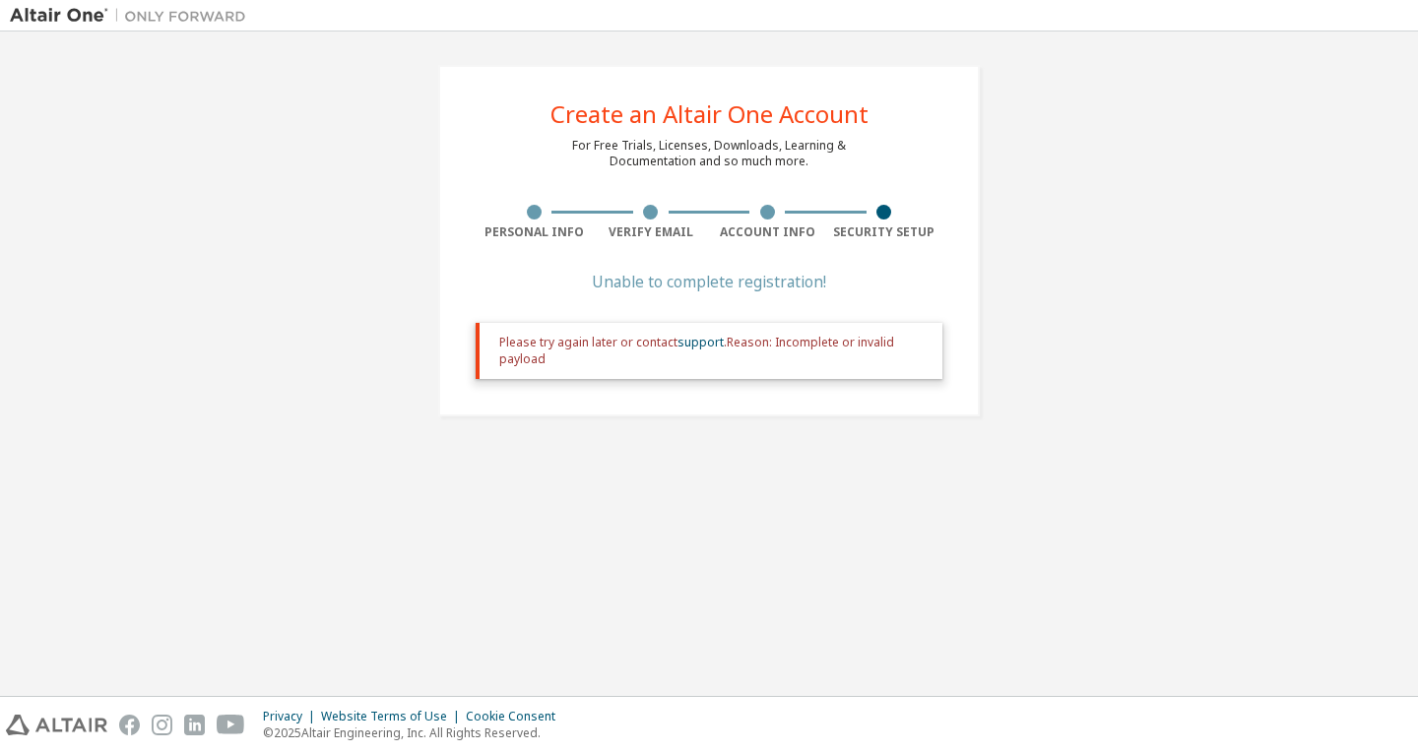
click at [646, 352] on div "Please try again later or contact support . Reason: Incomplete or invalid paylo…" at bounding box center [712, 351] width 427 height 32
click at [48, 22] on img at bounding box center [133, 16] width 246 height 20
click at [47, 22] on img at bounding box center [133, 16] width 246 height 20
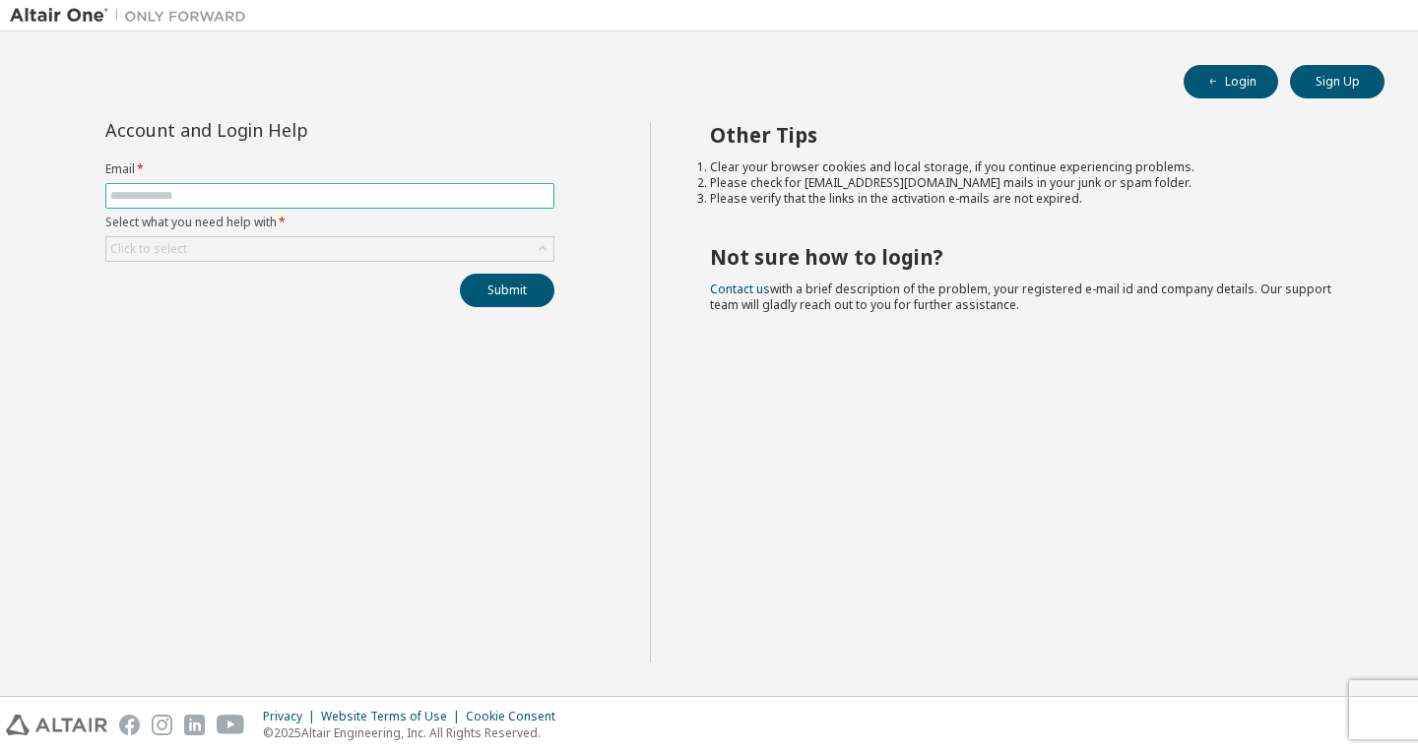
click at [429, 200] on input "text" at bounding box center [329, 196] width 439 height 16
type input "**********"
click at [241, 247] on div "Click to select" at bounding box center [329, 249] width 447 height 24
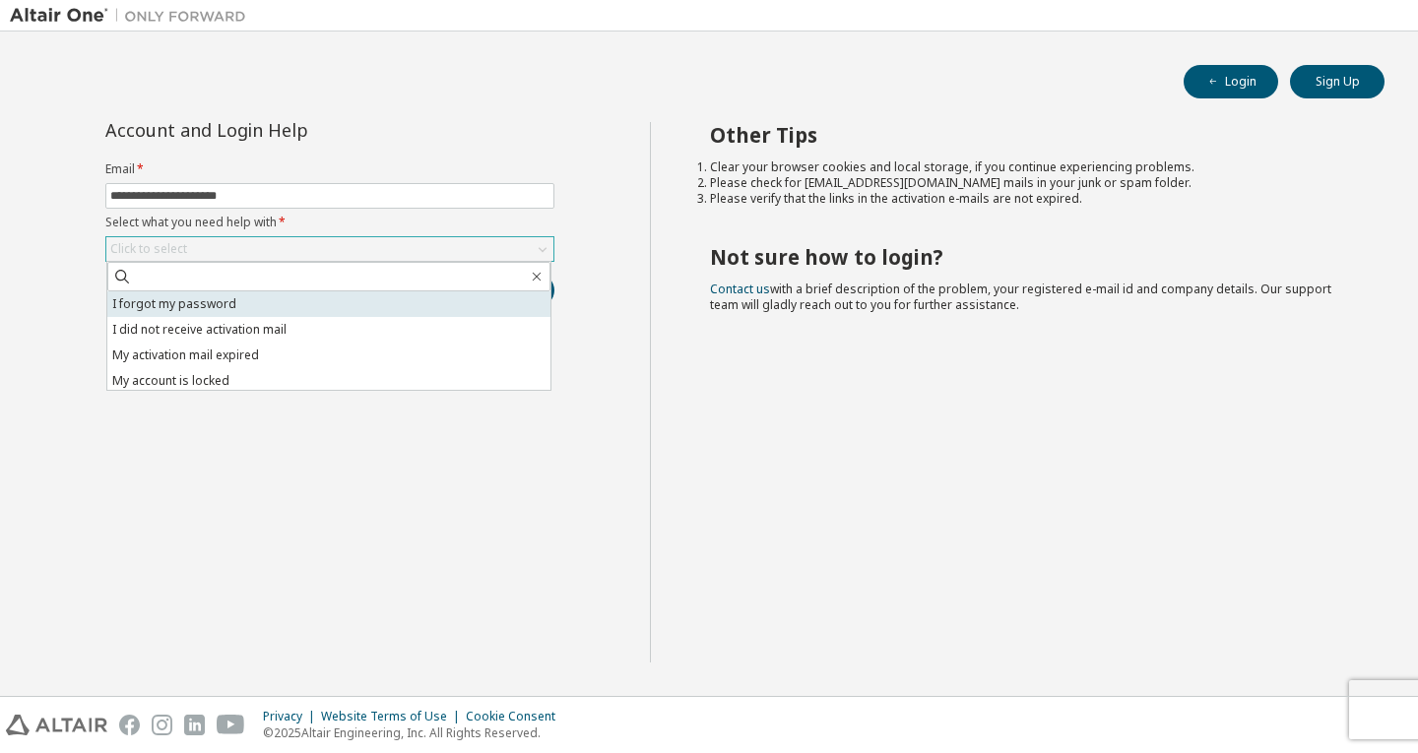
click at [247, 308] on li "I forgot my password" at bounding box center [328, 304] width 443 height 26
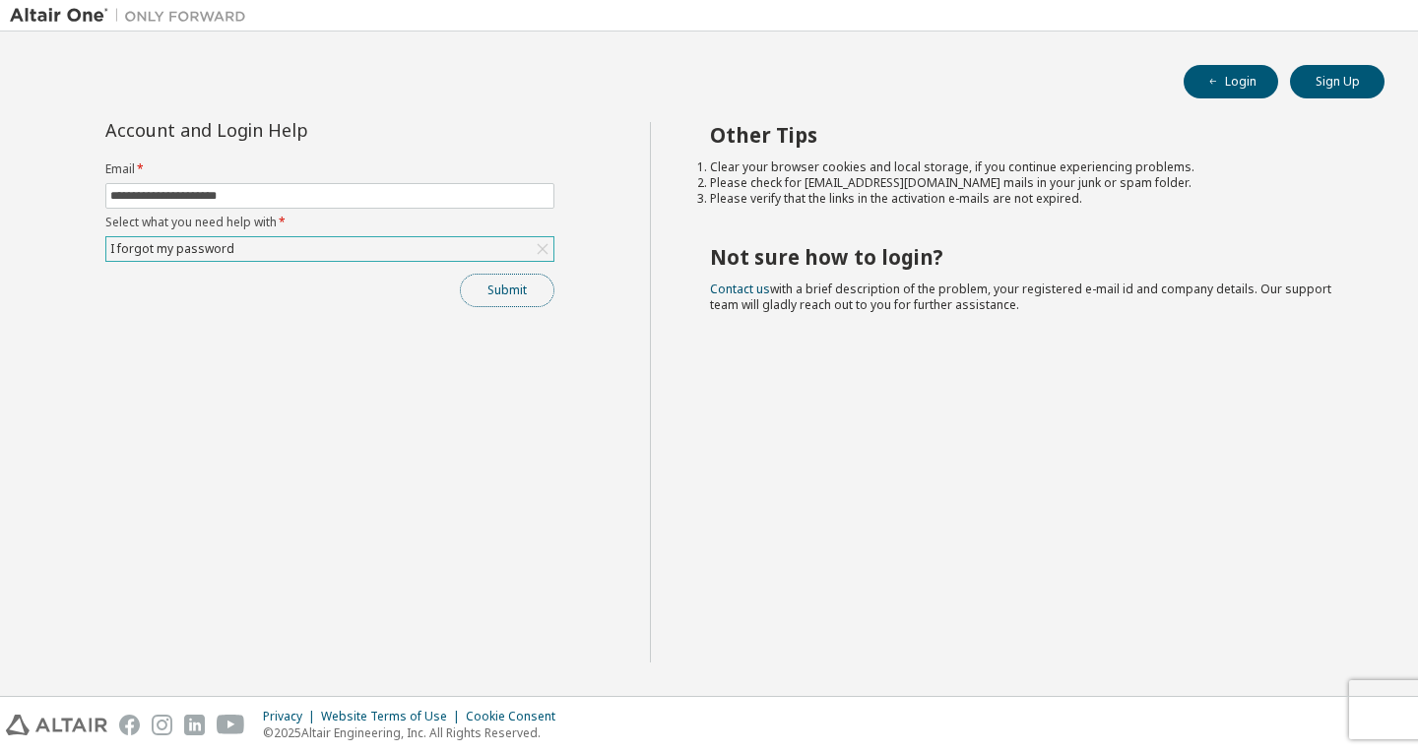
click at [492, 300] on button "Submit" at bounding box center [507, 290] width 95 height 33
click at [475, 291] on button "Submit" at bounding box center [507, 290] width 95 height 33
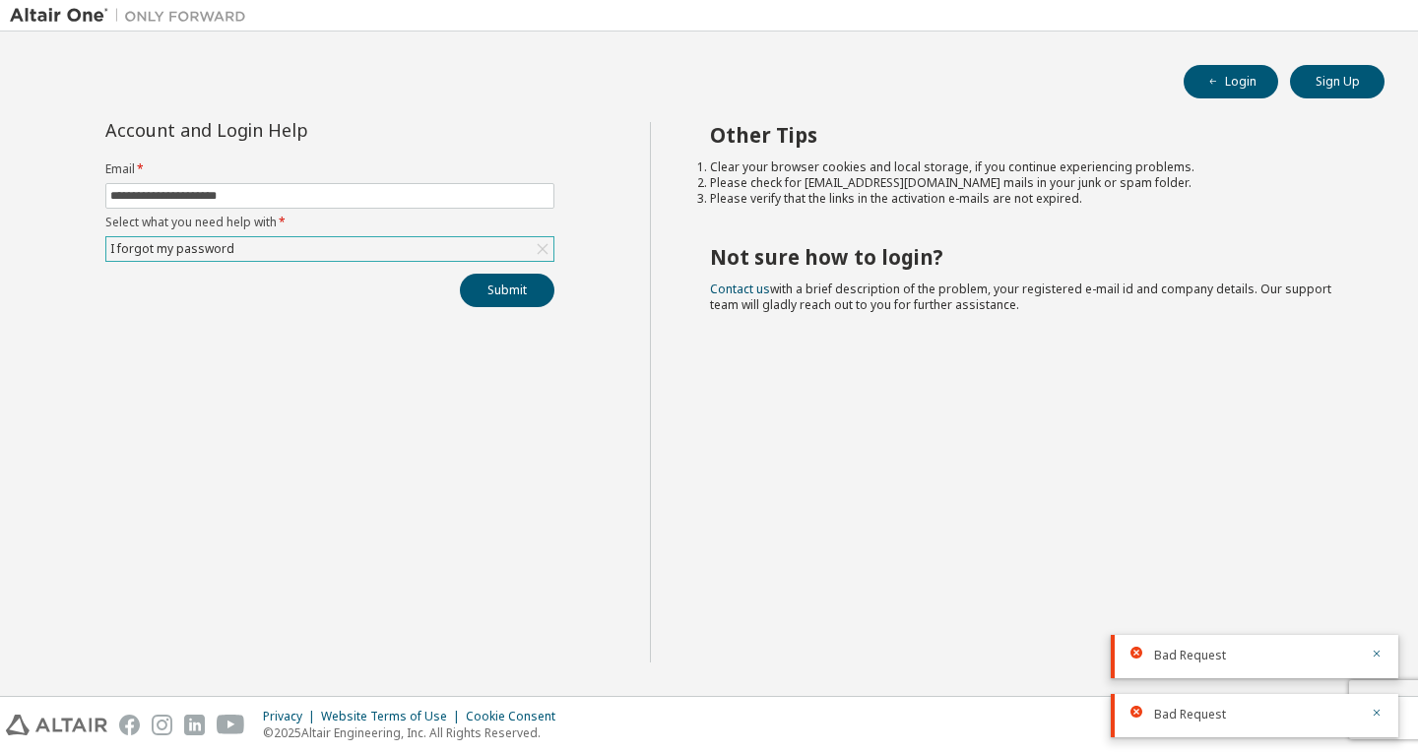
click at [188, 254] on div "I forgot my password" at bounding box center [172, 249] width 130 height 22
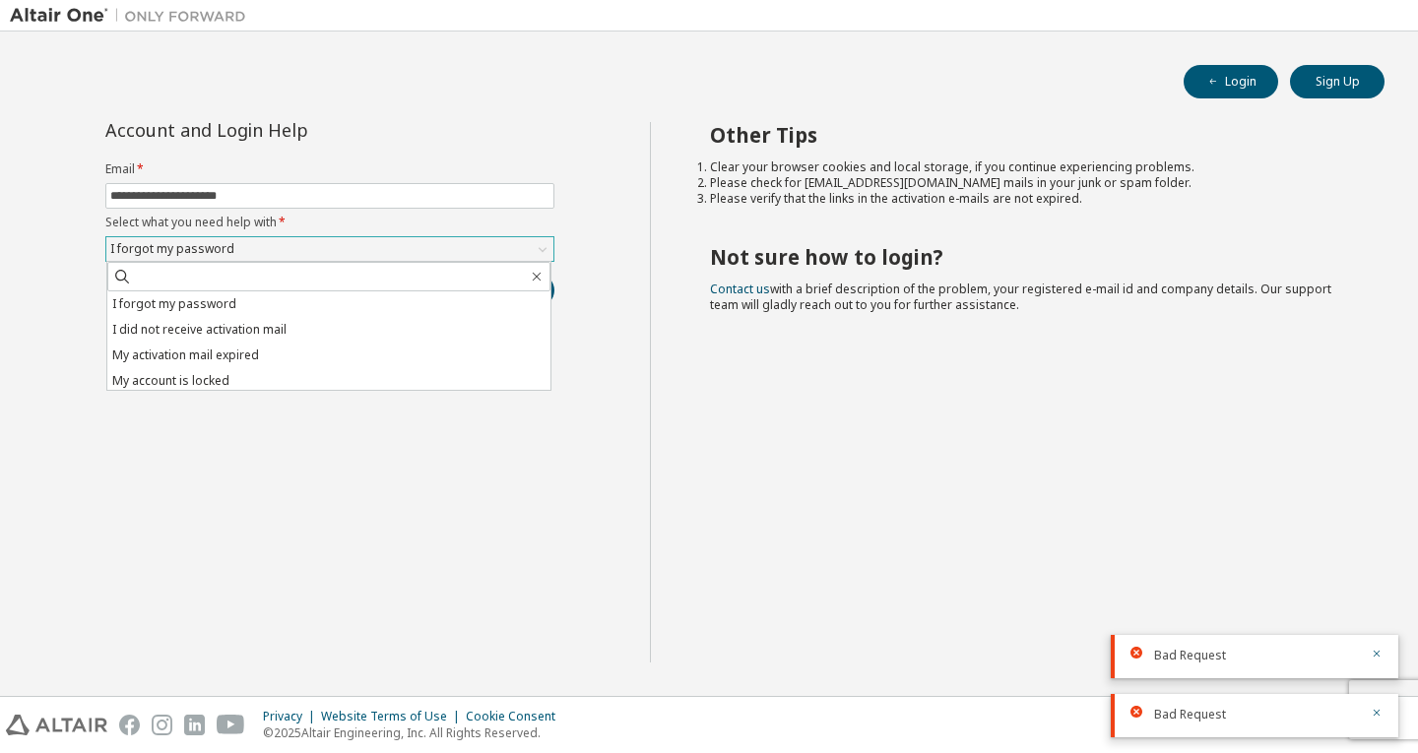
click at [186, 249] on div "I forgot my password" at bounding box center [172, 249] width 130 height 22
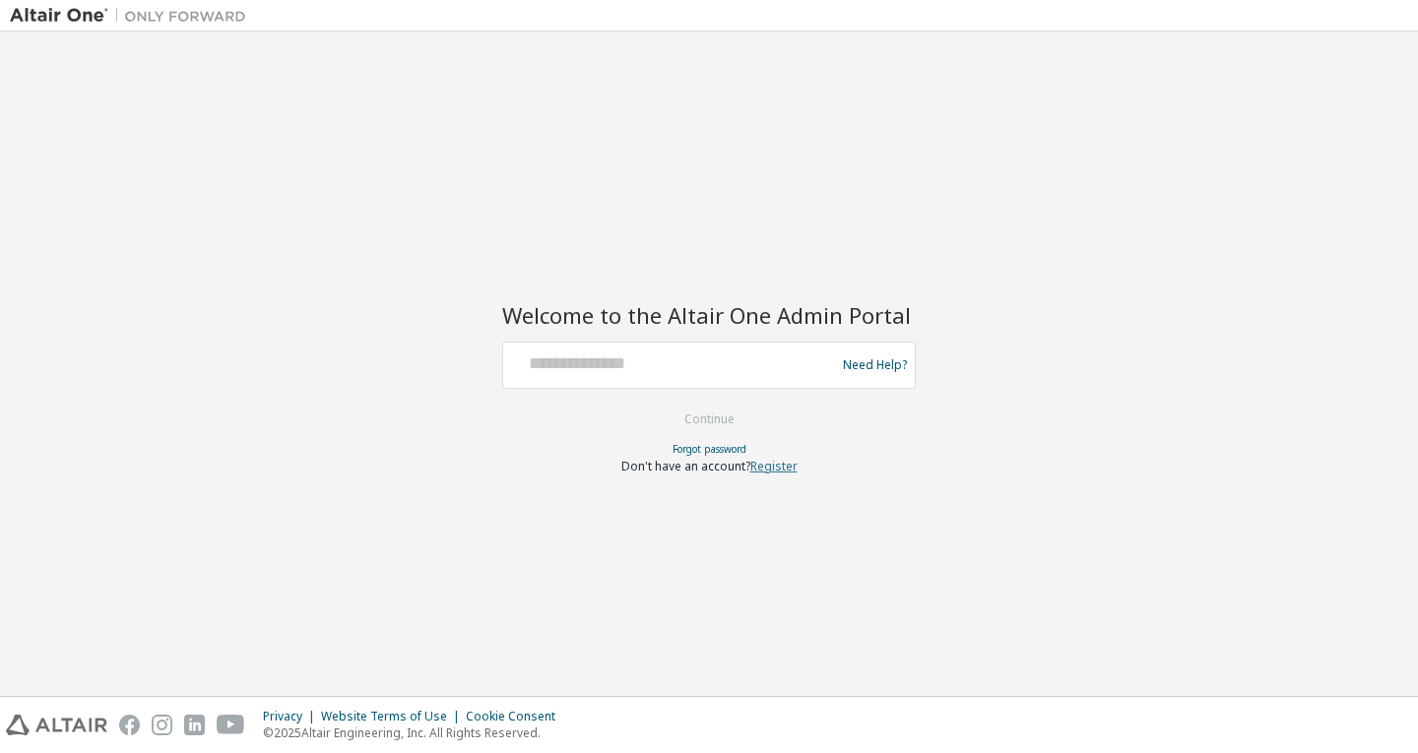
click at [773, 470] on link "Register" at bounding box center [773, 466] width 47 height 17
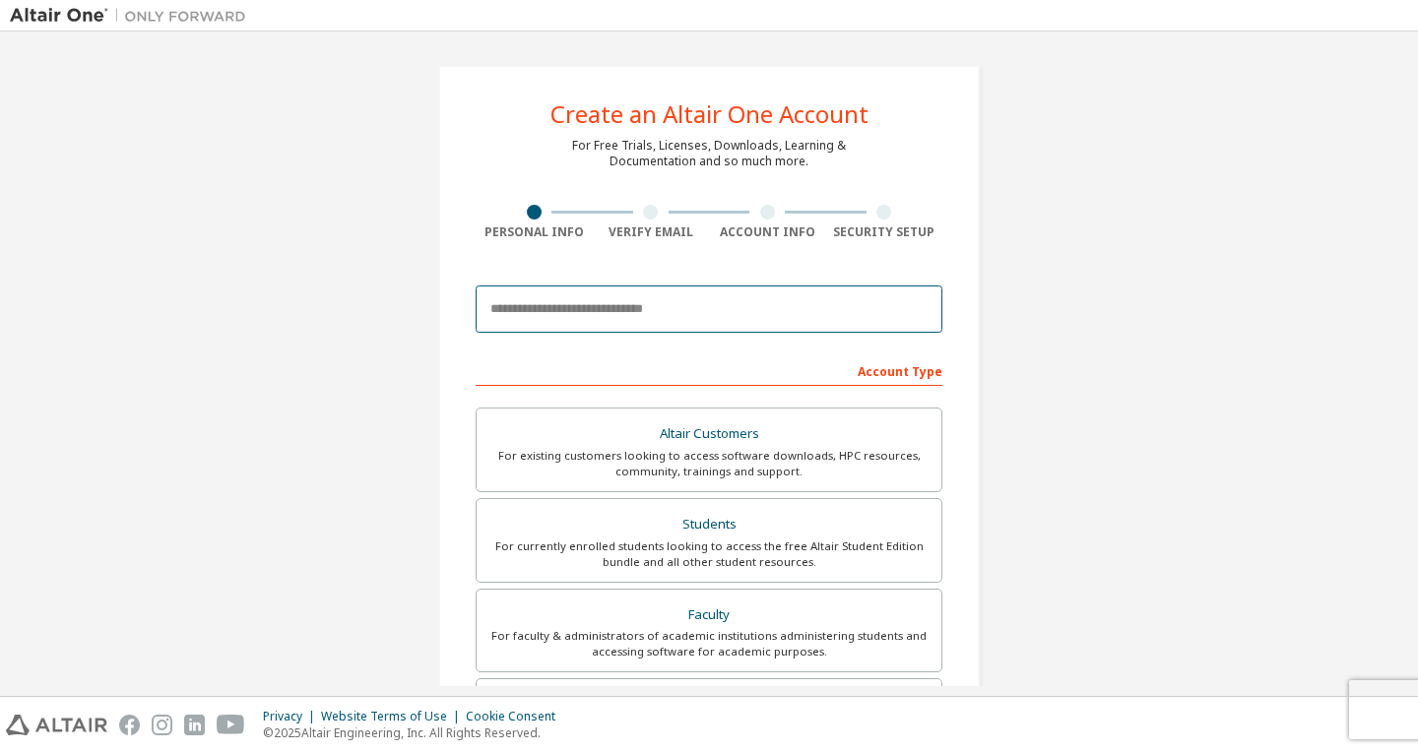
click at [531, 314] on input "email" at bounding box center [709, 309] width 467 height 47
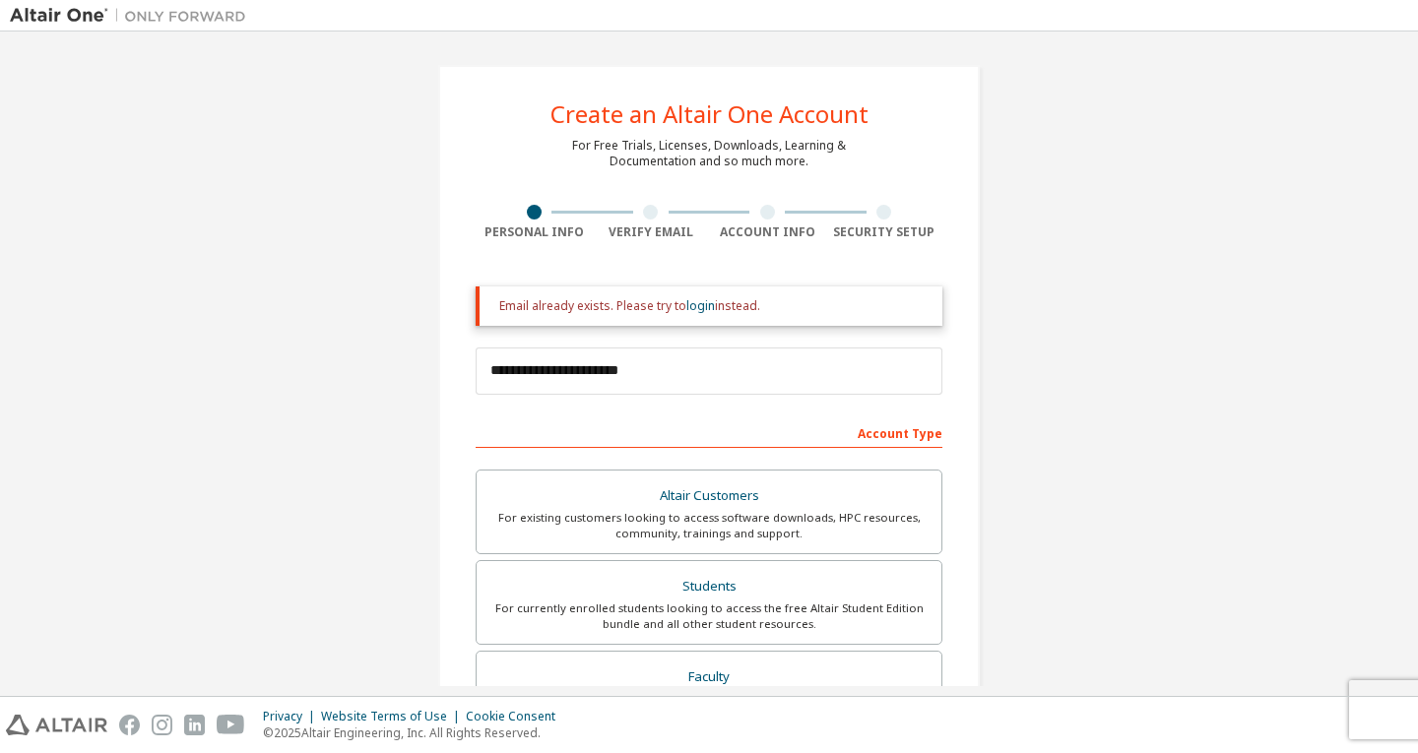
click at [544, 309] on div "Email already exists. Please try to login instead." at bounding box center [712, 306] width 427 height 16
click at [552, 377] on input "**********" at bounding box center [709, 371] width 467 height 47
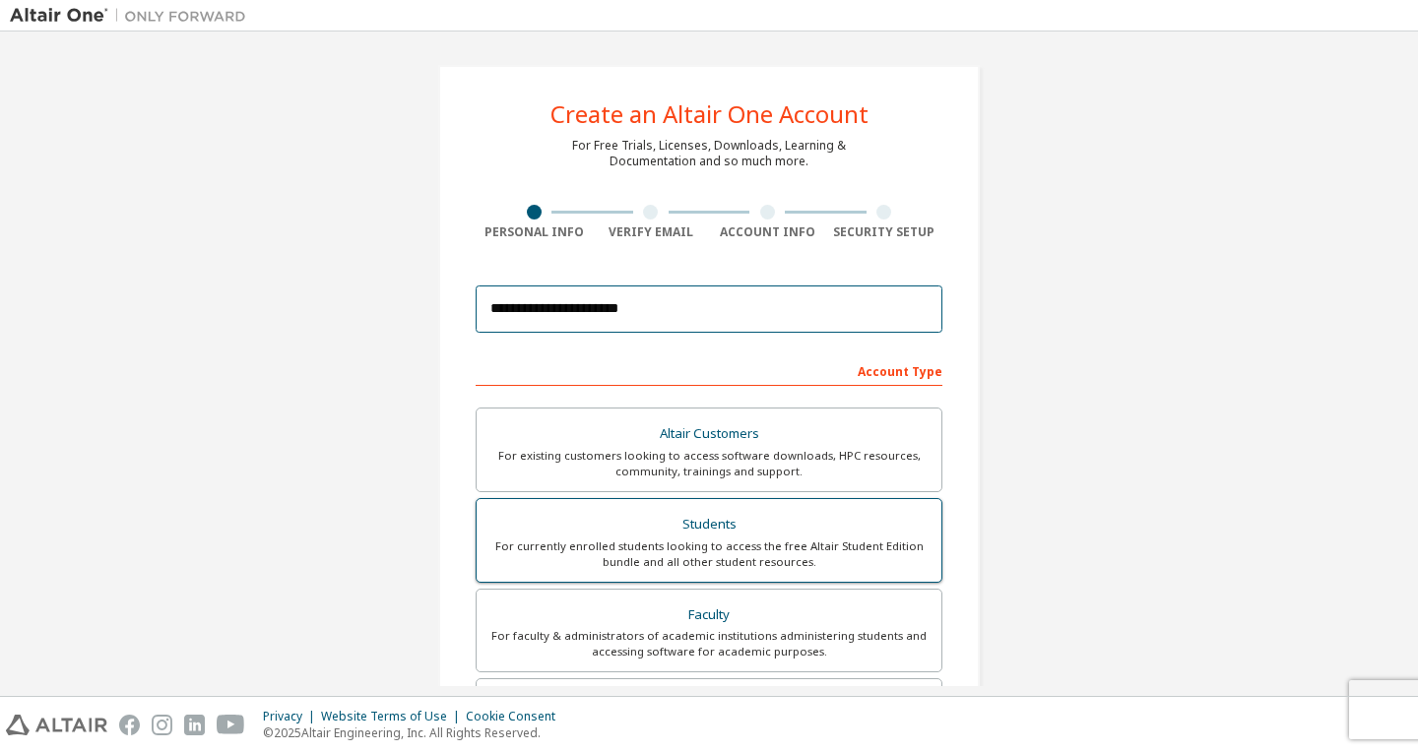
type input "**********"
click at [778, 548] on div "For currently enrolled students looking to access the free Altair Student Editi…" at bounding box center [708, 555] width 441 height 32
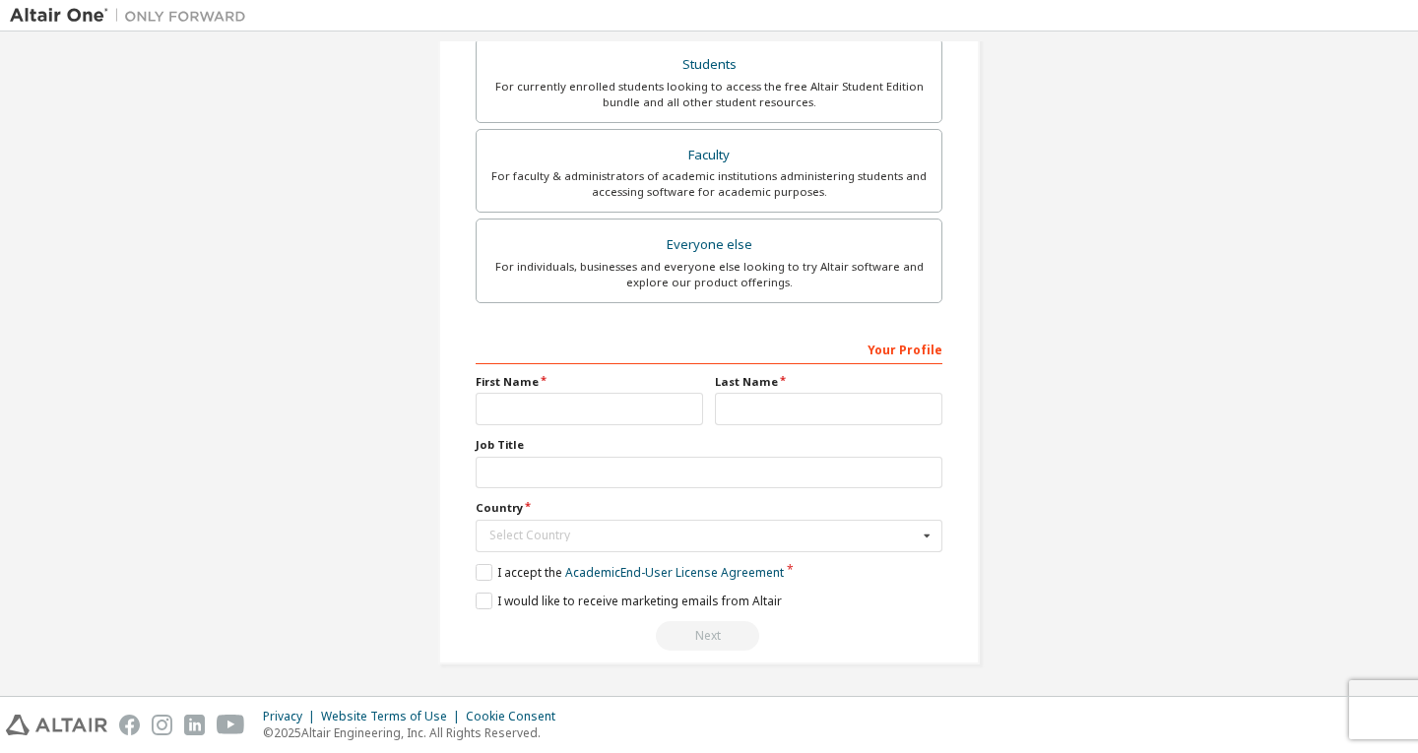
scroll to position [462, 0]
click at [598, 417] on input "text" at bounding box center [589, 407] width 227 height 32
type input "*********"
click at [795, 415] on input "text" at bounding box center [828, 407] width 227 height 32
type input "*****"
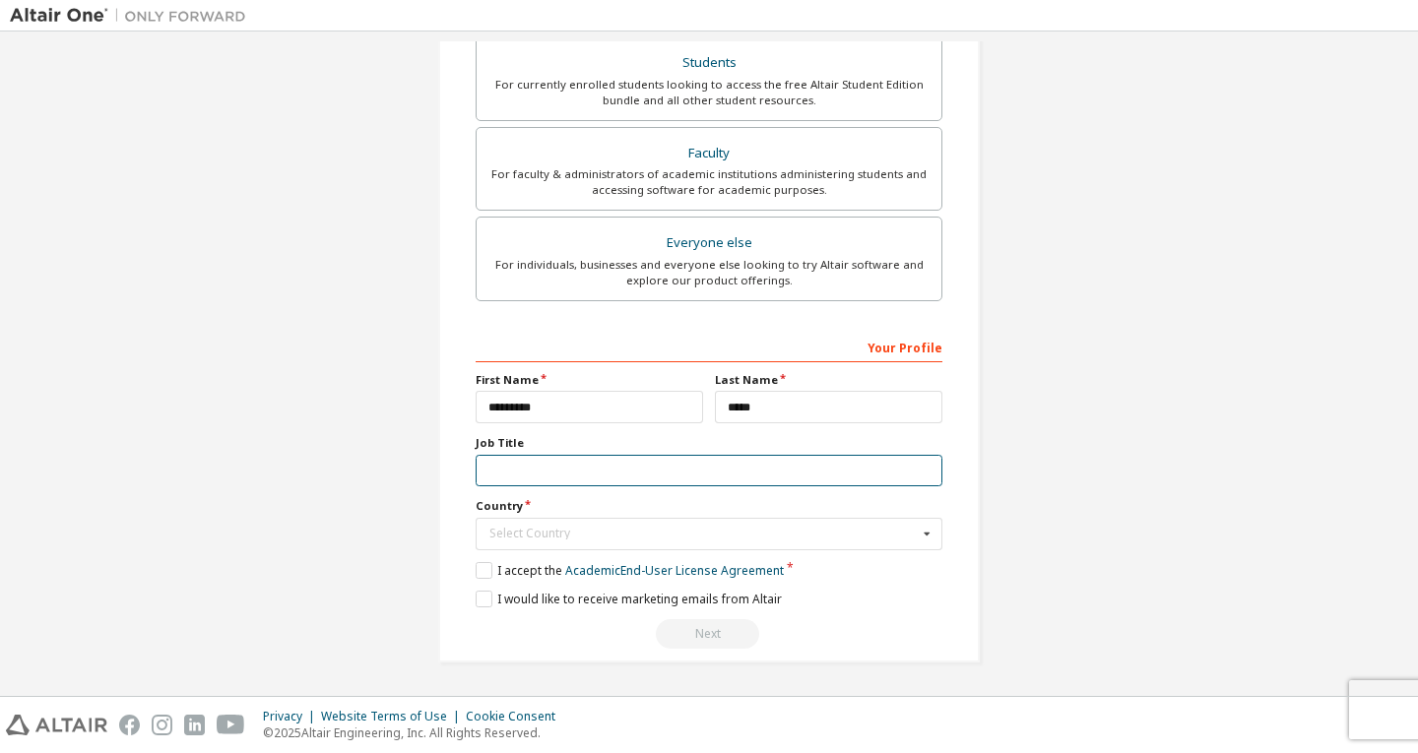
click at [631, 459] on input "text" at bounding box center [709, 471] width 467 height 32
click at [621, 542] on input "text" at bounding box center [709, 534] width 465 height 31
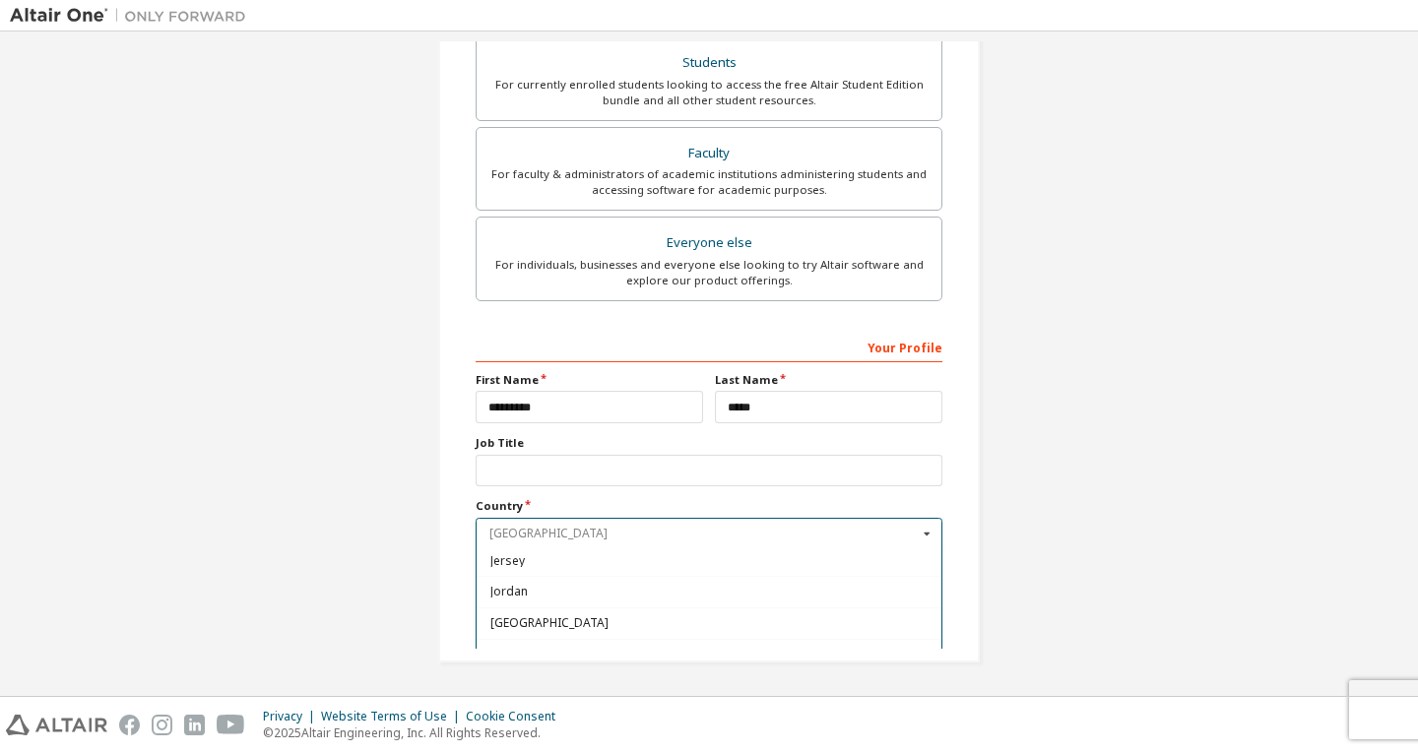
scroll to position [3347, 0]
click at [578, 565] on div "Japan" at bounding box center [709, 572] width 465 height 32
type input "***"
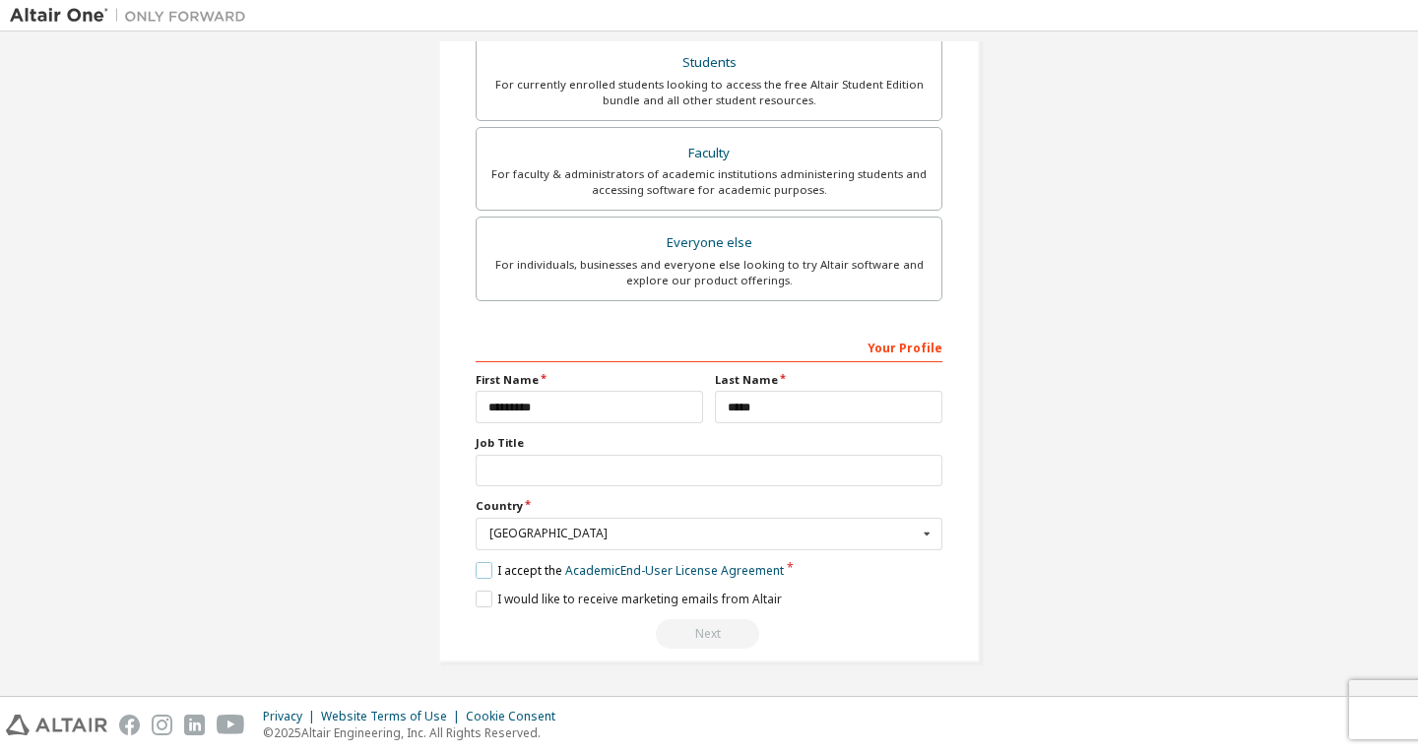
click at [489, 566] on label "I accept the Academic End-User License Agreement" at bounding box center [630, 570] width 308 height 17
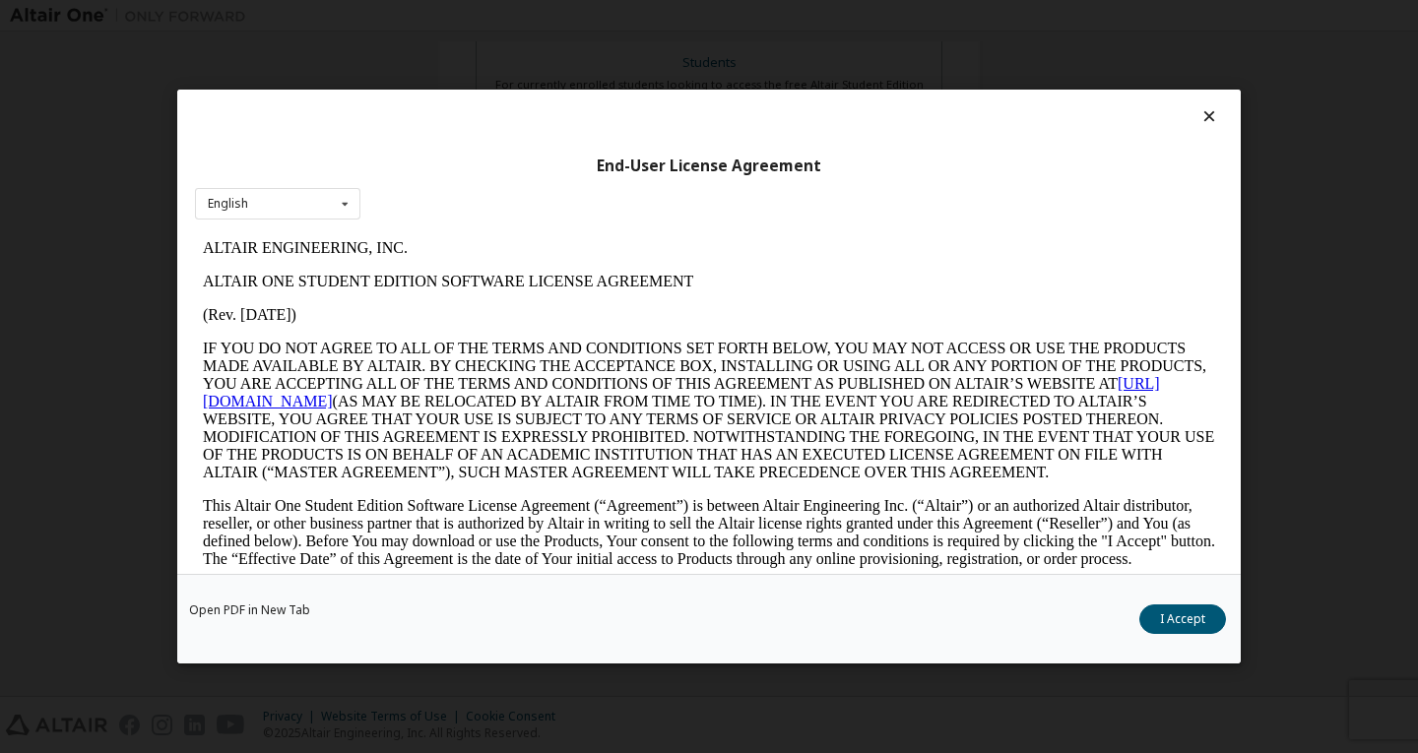
scroll to position [0, 0]
drag, startPoint x: 1143, startPoint y: 634, endPoint x: 1166, endPoint y: 620, distance: 26.5
click at [1164, 621] on div "Open PDF in New Tab I Accept" at bounding box center [708, 619] width 1063 height 90
click at [1166, 620] on button "I Accept" at bounding box center [1182, 619] width 87 height 30
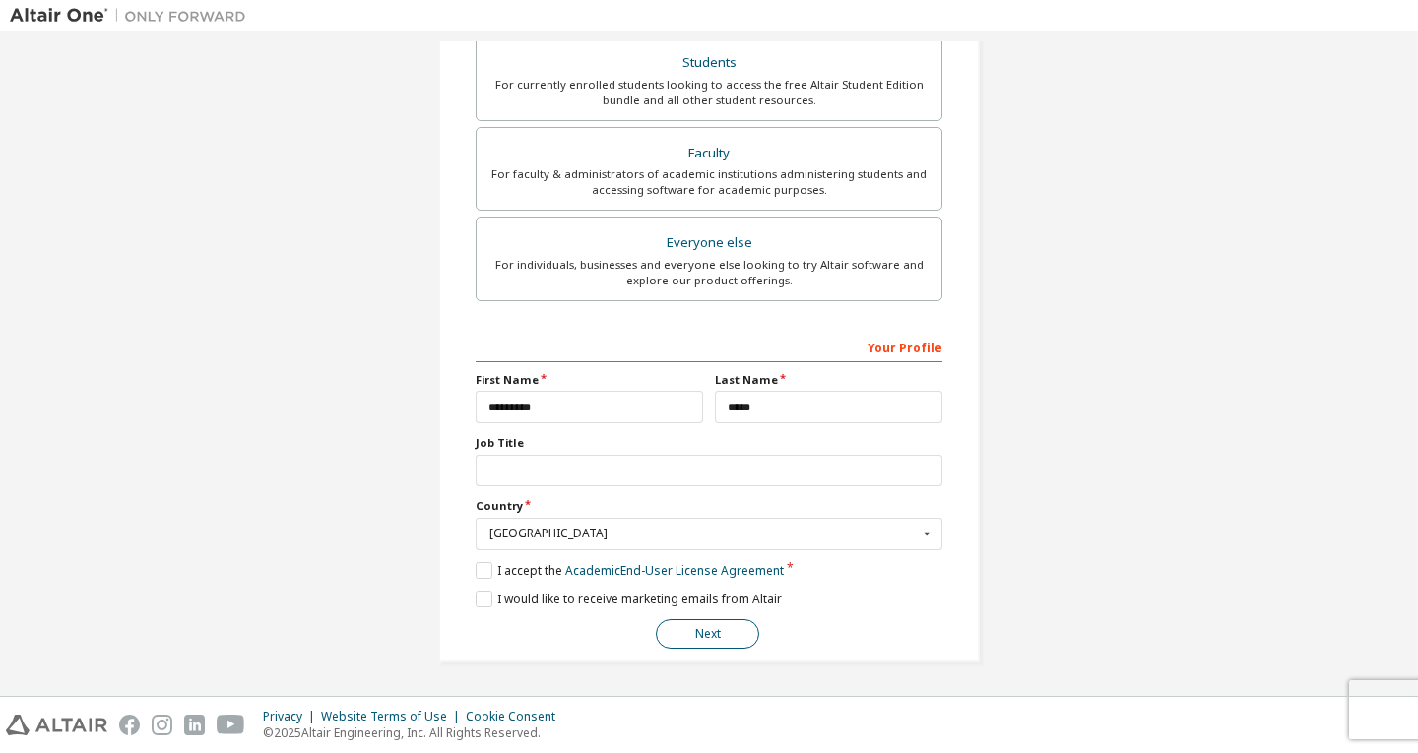
click at [708, 642] on button "Next" at bounding box center [707, 634] width 103 height 30
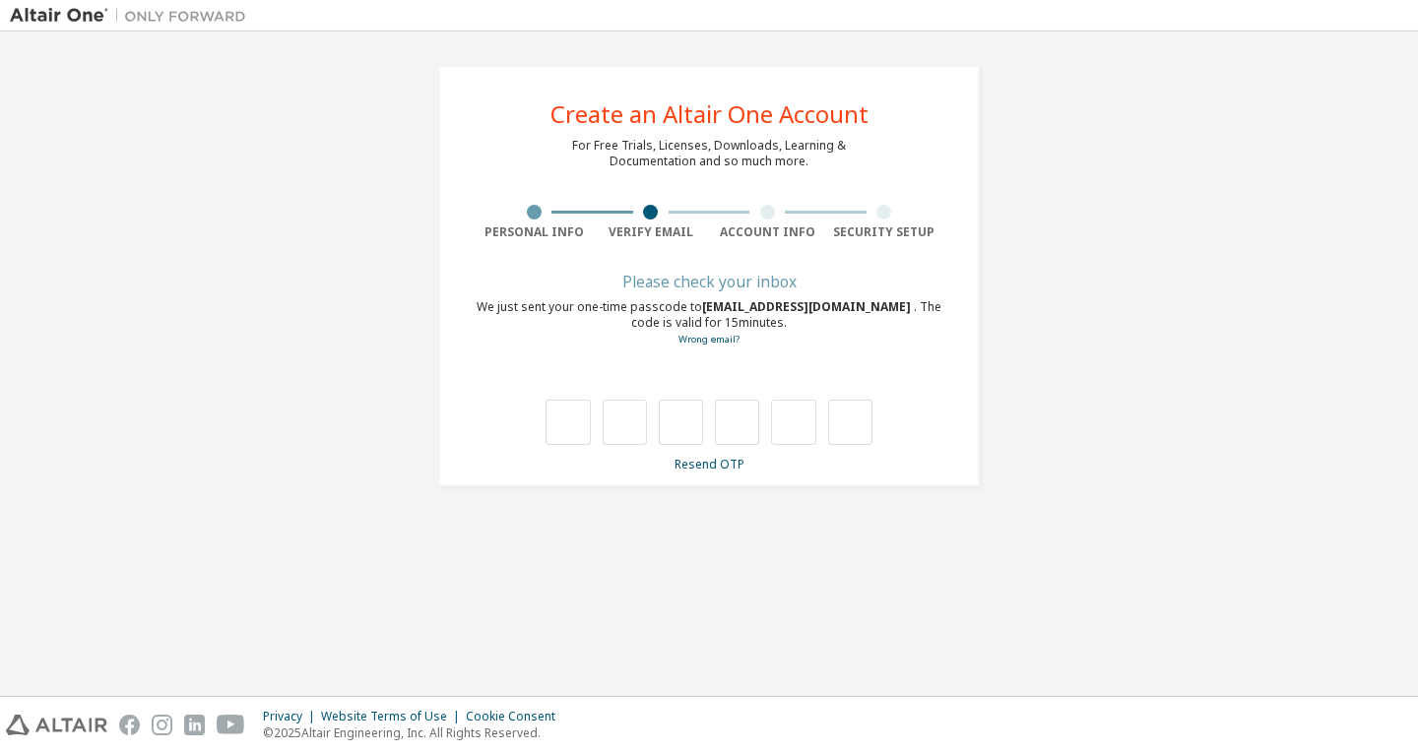
type input "*"
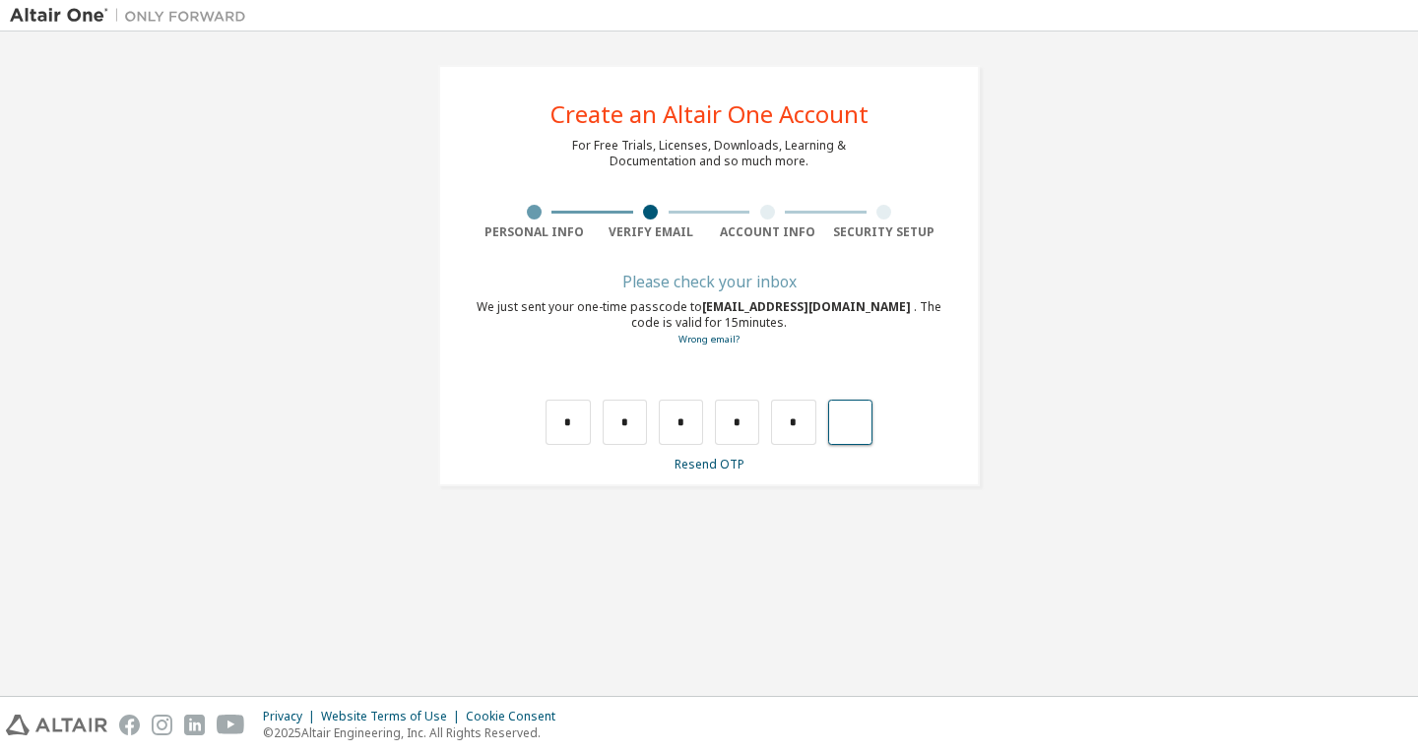
type input "*"
